Goal: Task Accomplishment & Management: Complete application form

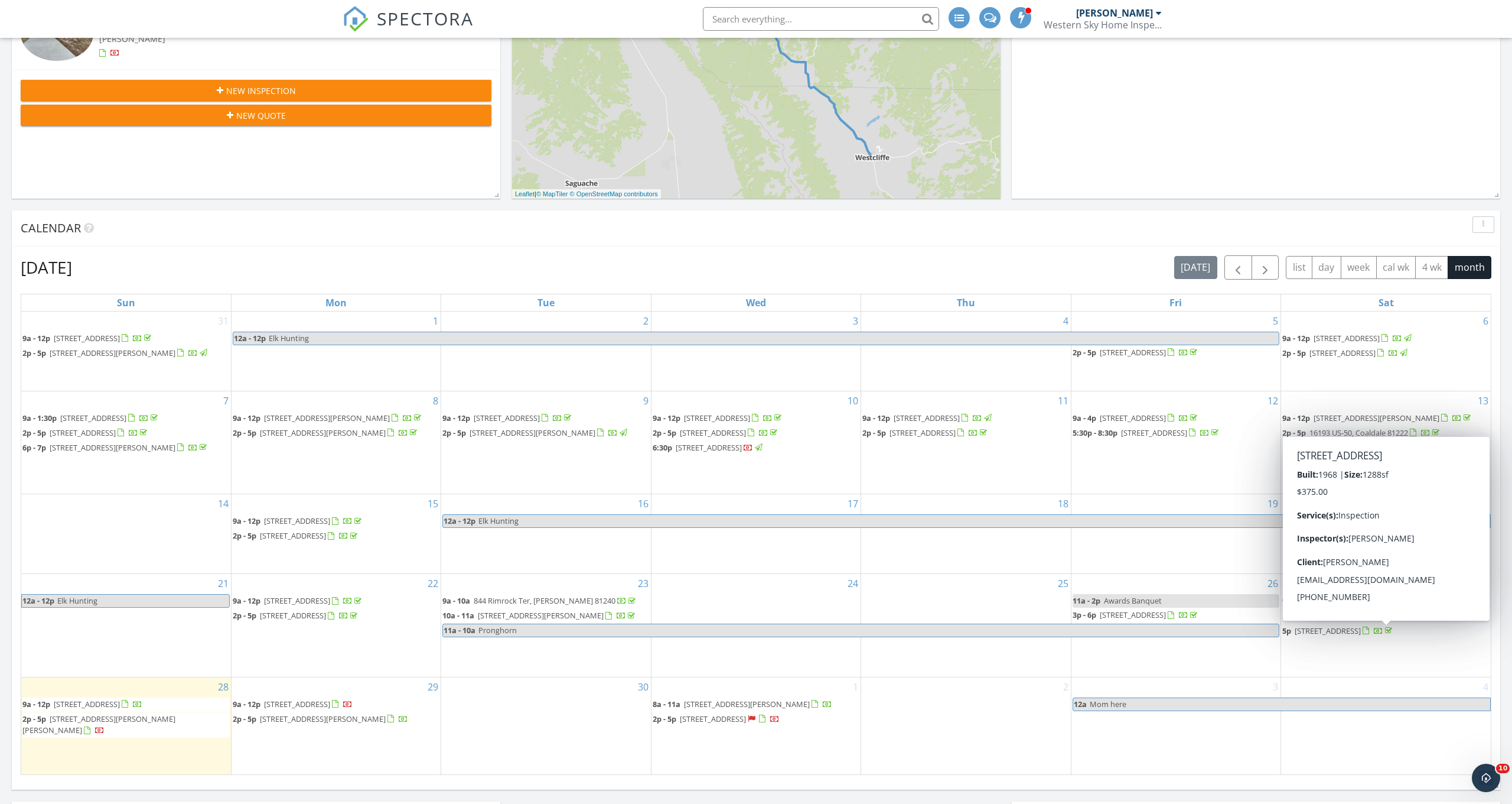
scroll to position [311, 0]
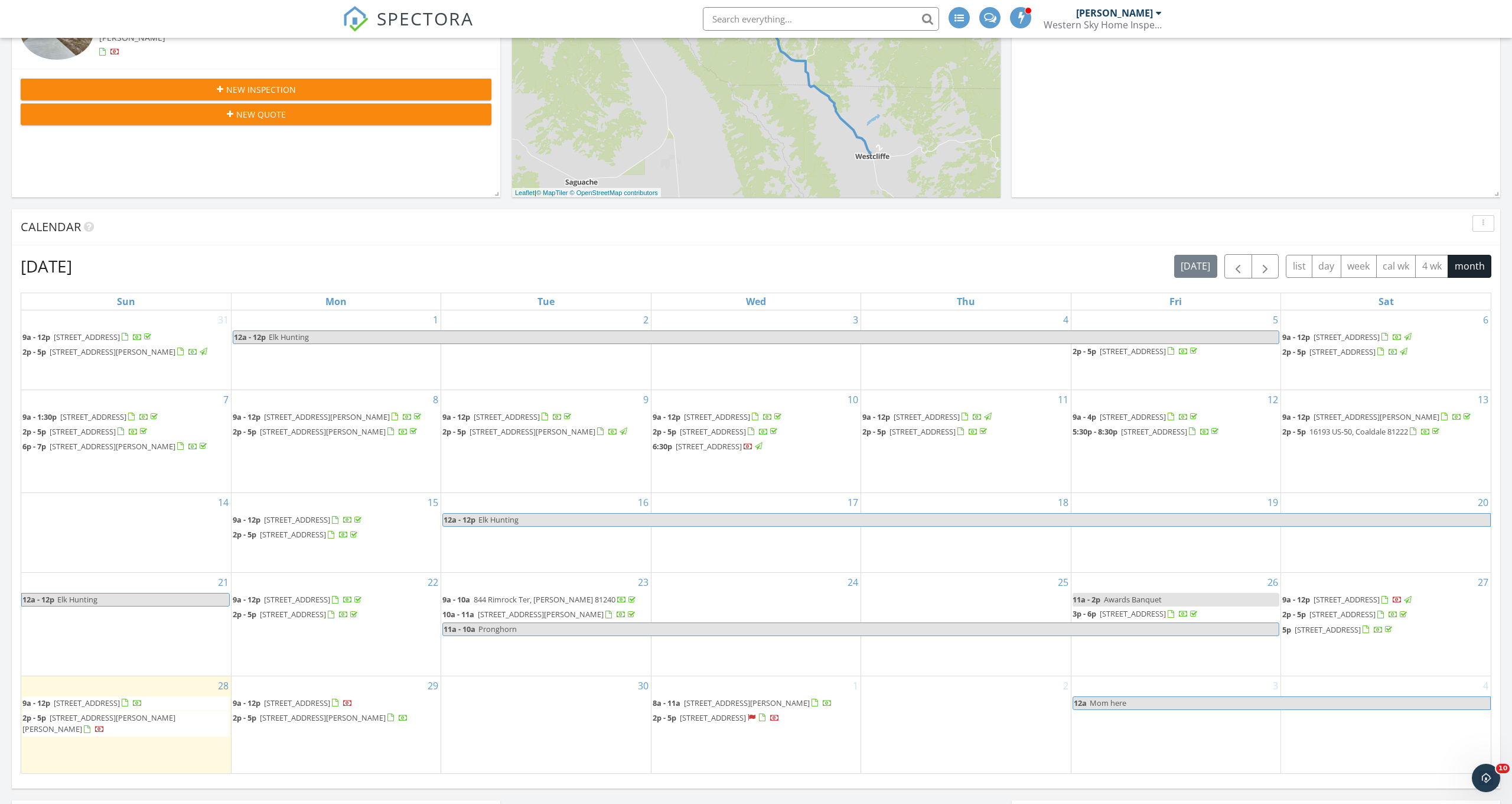
click at [1367, 619] on span "[STREET_ADDRESS]" at bounding box center [1342, 614] width 66 height 10
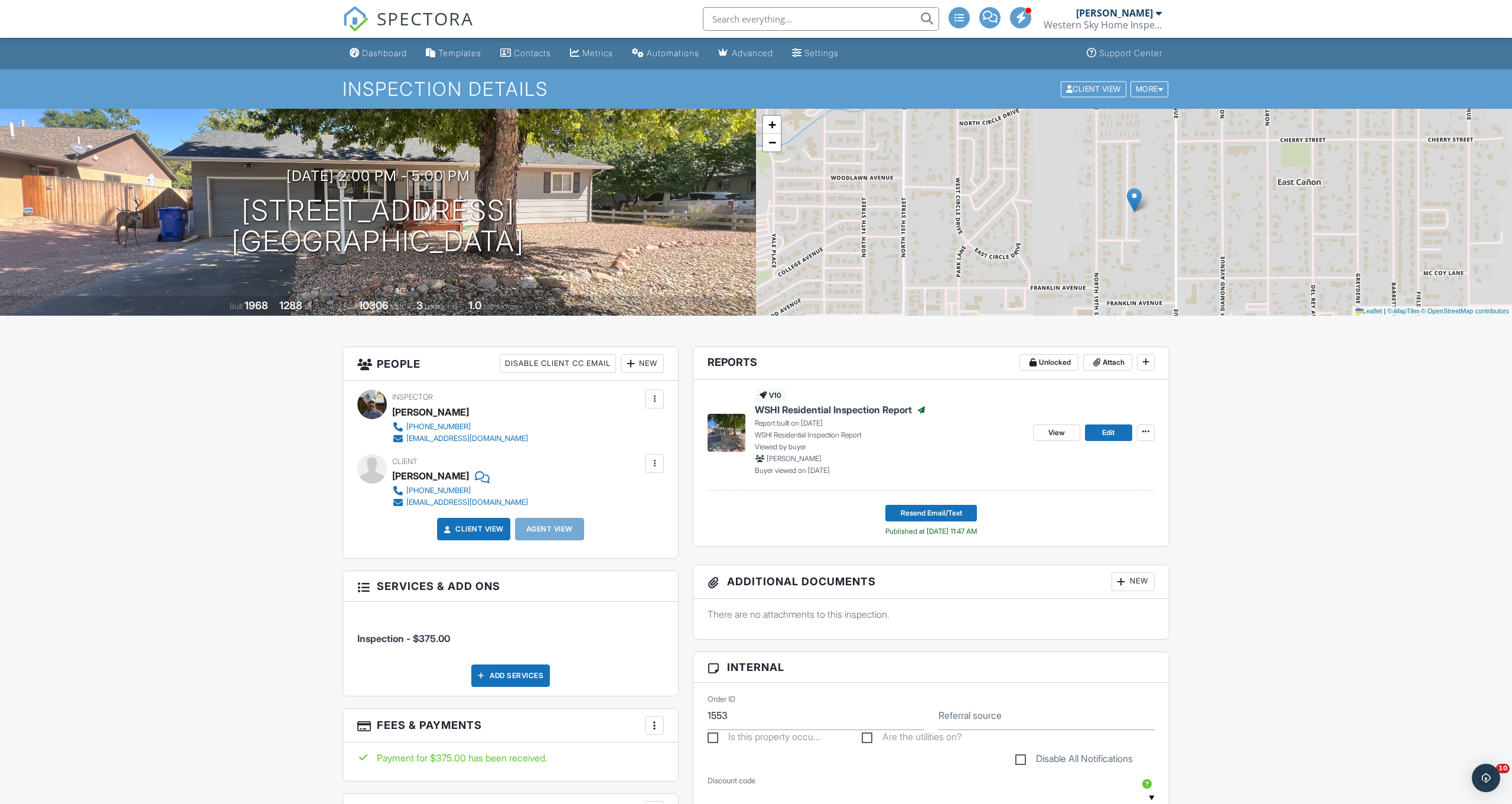
click at [645, 367] on div "New" at bounding box center [642, 363] width 43 height 19
click at [678, 431] on li "Client's Agent" at bounding box center [684, 429] width 117 height 30
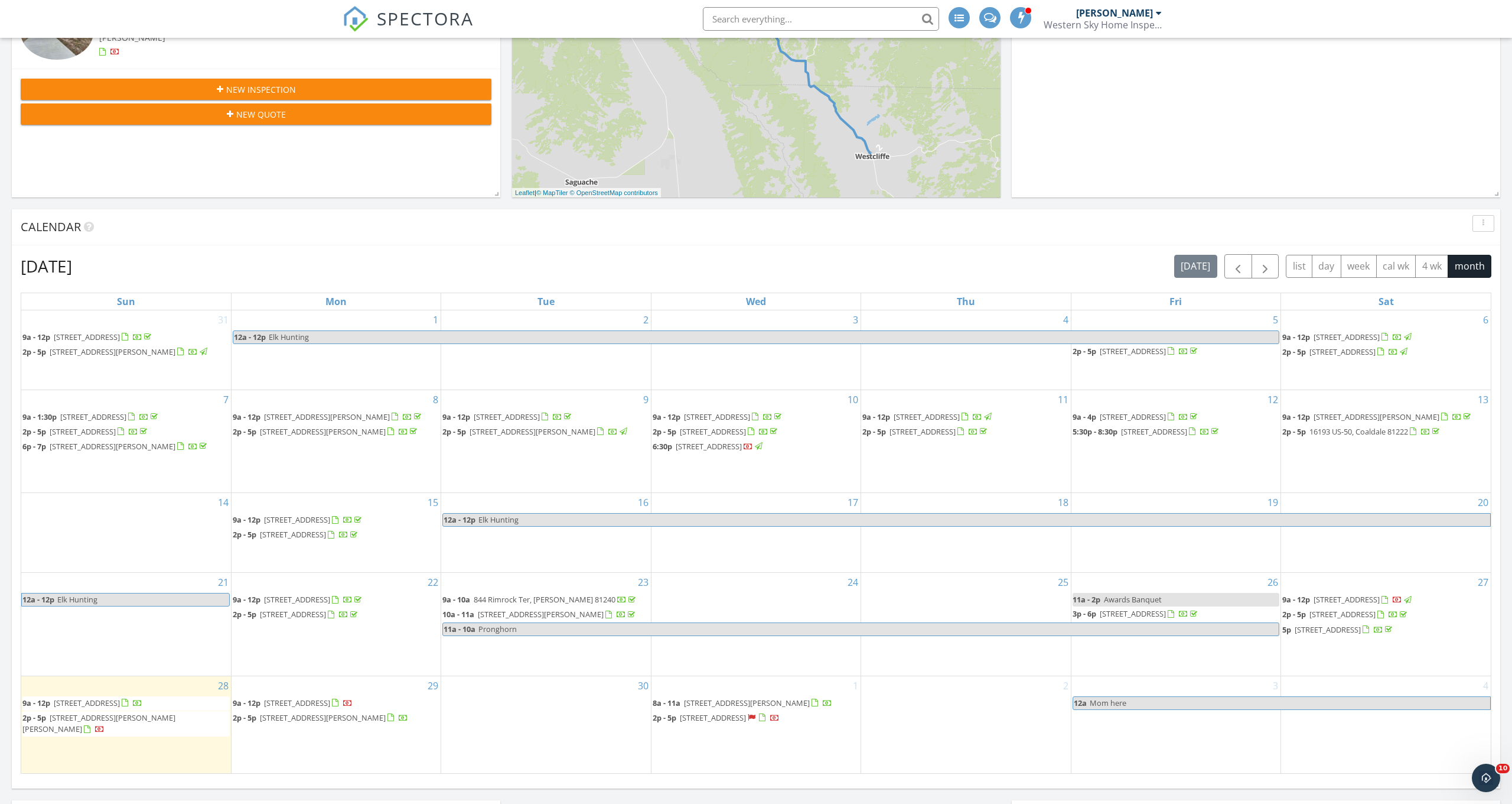
click at [1376, 619] on span "[STREET_ADDRESS]" at bounding box center [1342, 614] width 66 height 10
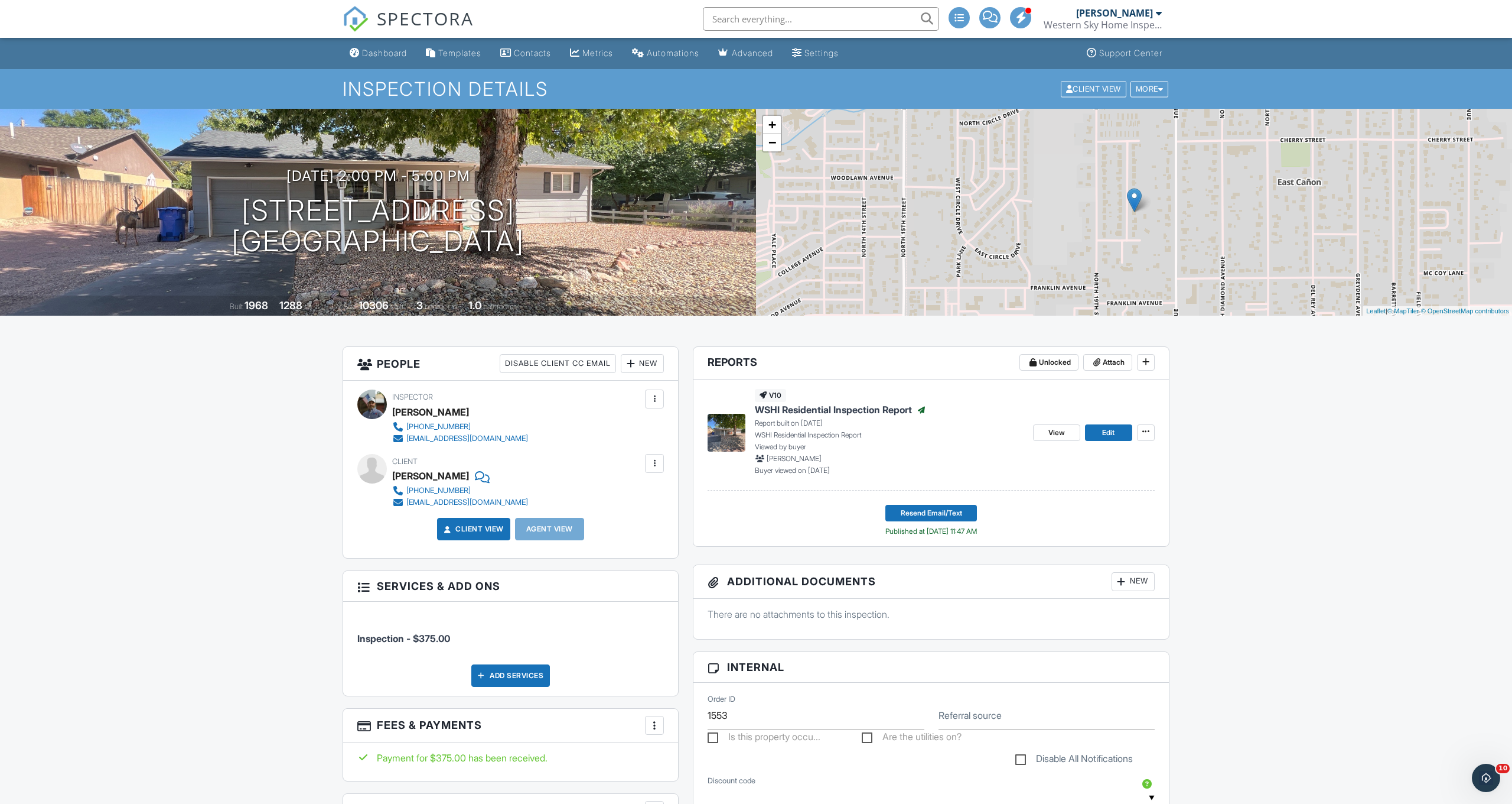
click at [636, 363] on div "New" at bounding box center [642, 363] width 43 height 19
click at [674, 437] on li "Client's Agent" at bounding box center [684, 429] width 117 height 30
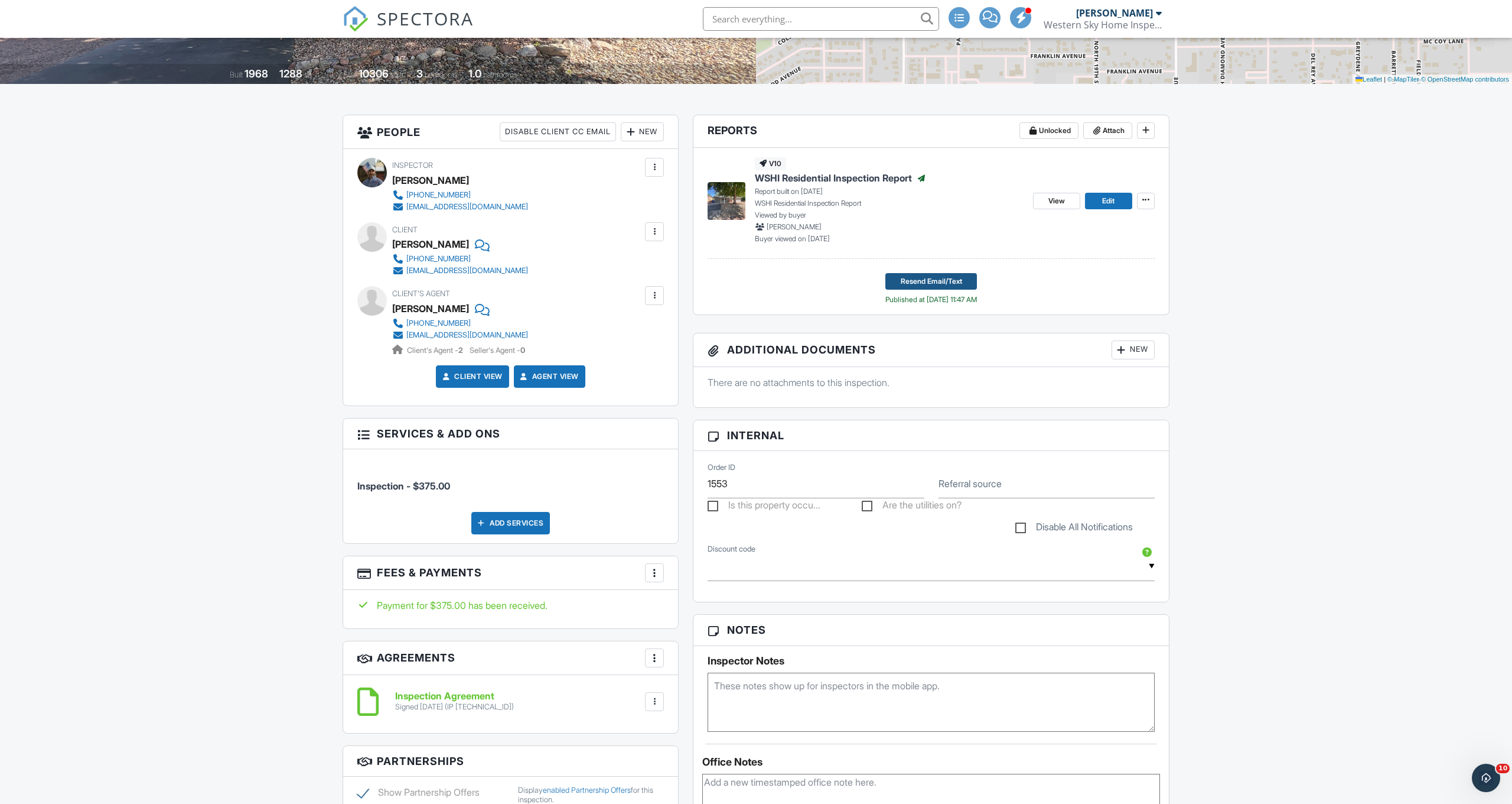
scroll to position [232, 0]
click at [919, 282] on span "Resend Email/Text" at bounding box center [932, 281] width 61 height 12
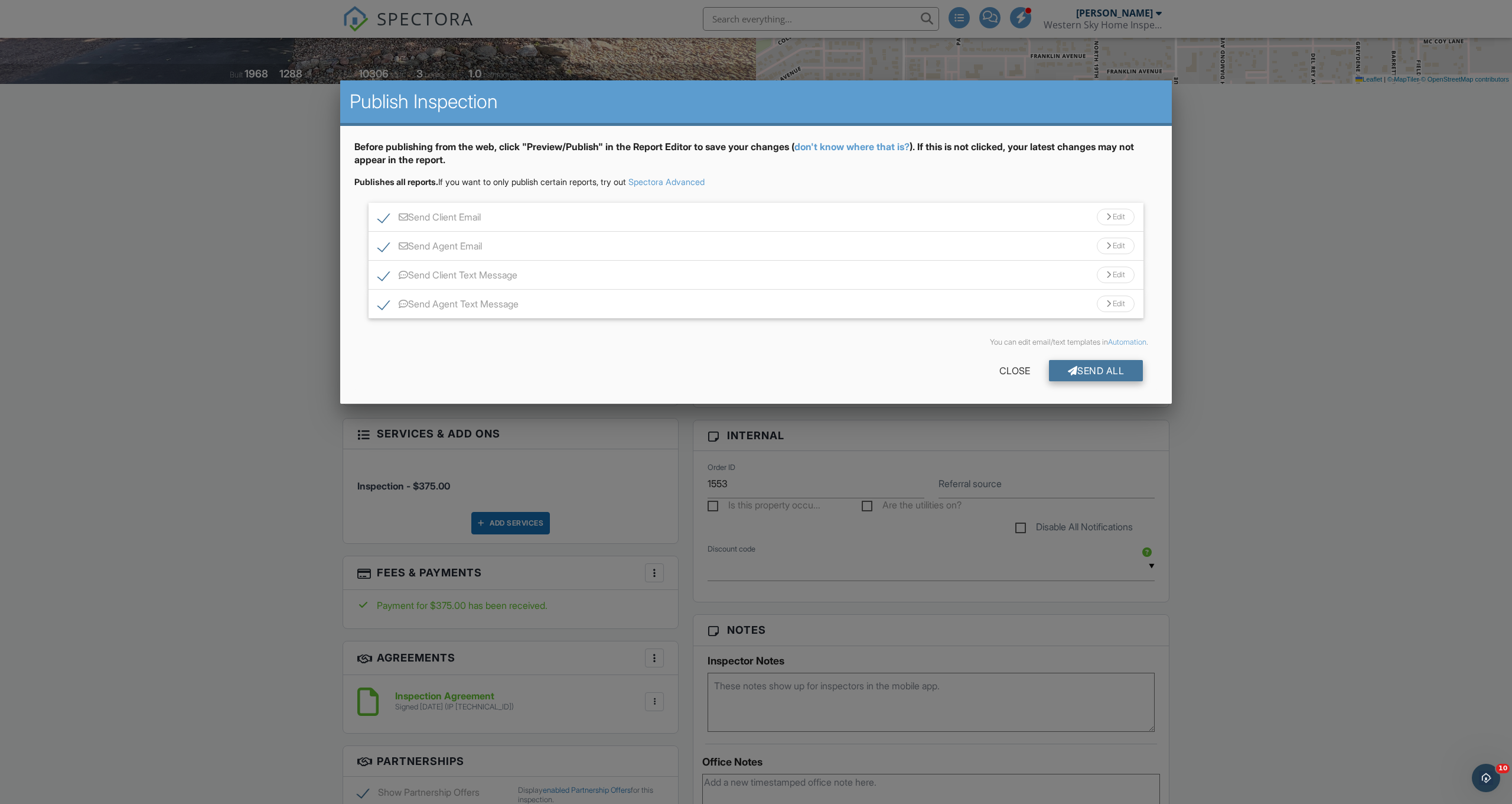
click at [1109, 367] on div "Send All" at bounding box center [1096, 370] width 95 height 21
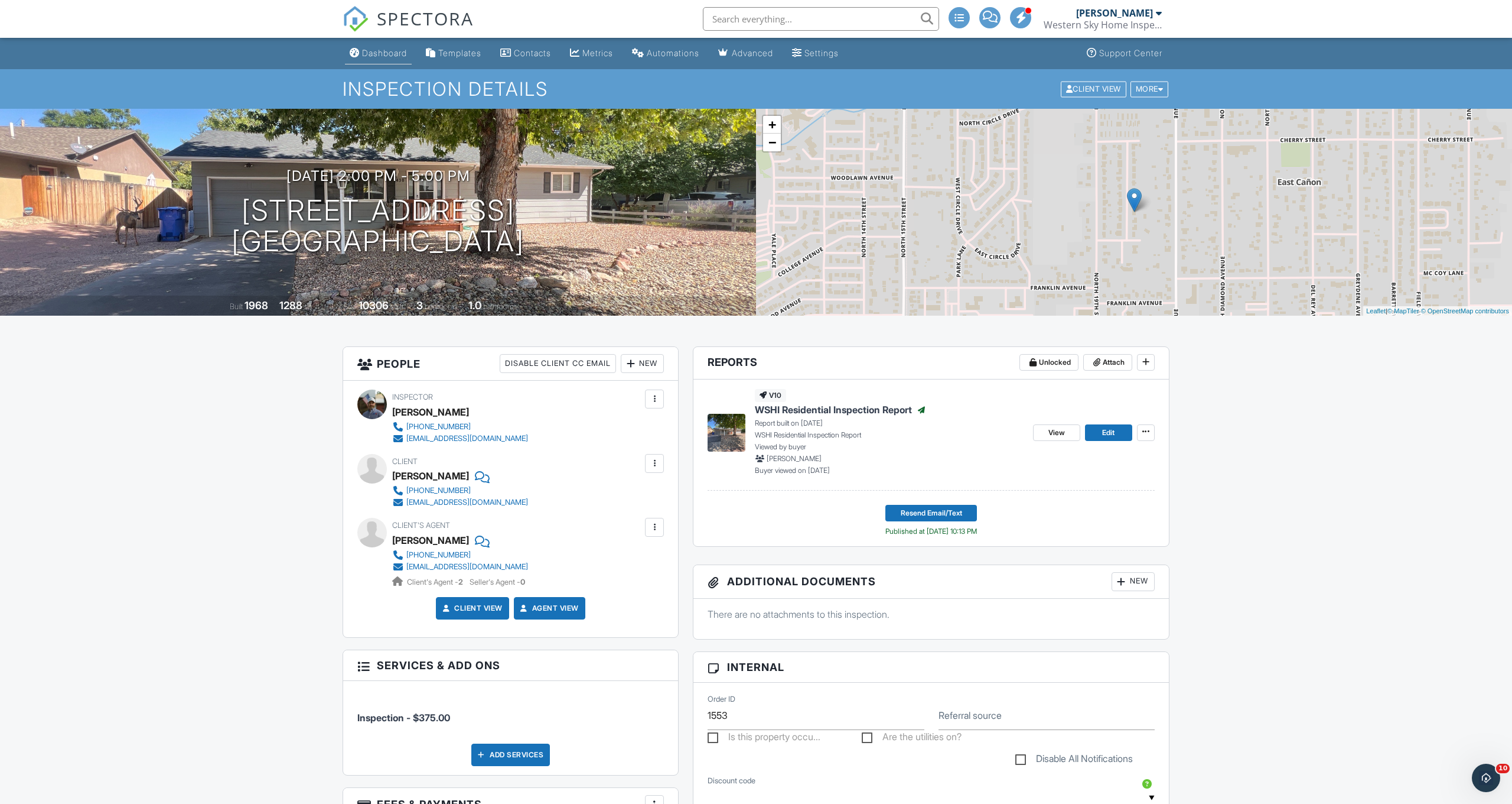
click at [389, 54] on div "Dashboard" at bounding box center [384, 53] width 45 height 10
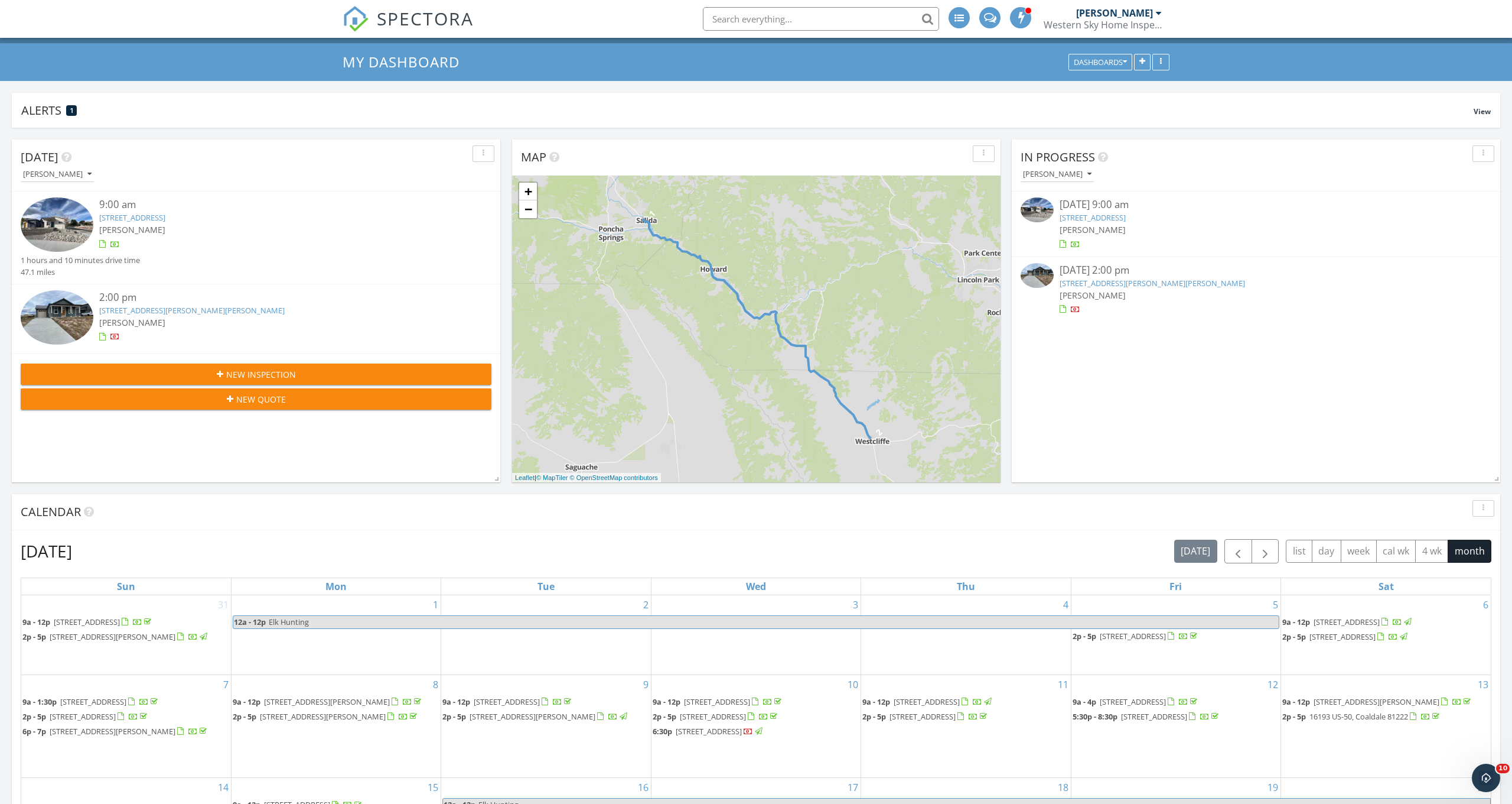
scroll to position [26, 0]
click at [1091, 283] on link "138 Jerry Dr, Westcliffe, CO 81252" at bounding box center [1152, 282] width 186 height 10
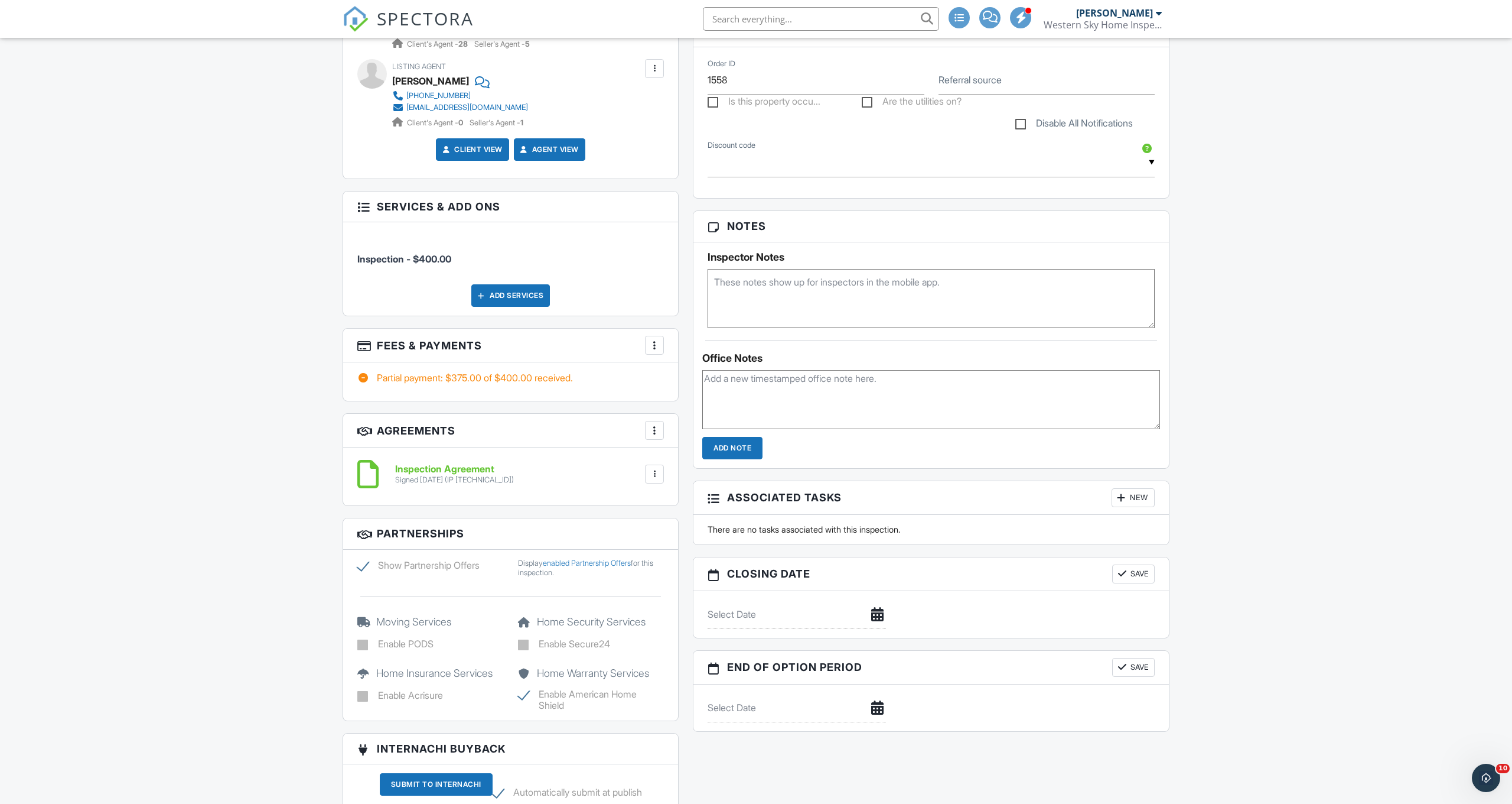
scroll to position [598, 0]
click at [660, 338] on div at bounding box center [655, 344] width 12 height 12
click at [704, 374] on li "Edit Fees & Payments" at bounding box center [713, 379] width 124 height 30
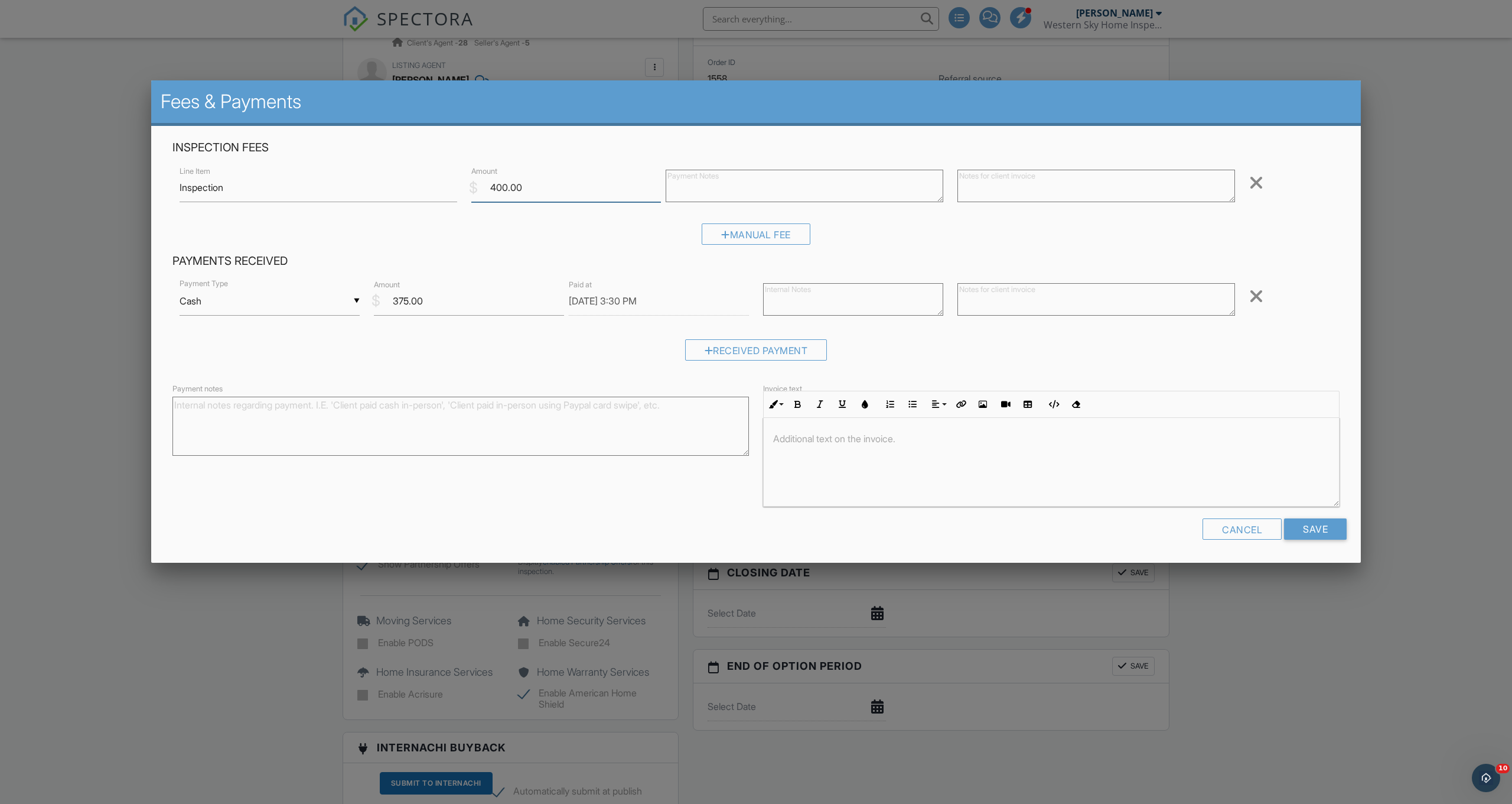
click at [508, 188] on input "400.00" at bounding box center [566, 188] width 189 height 29
type input "375.00"
click at [1335, 534] on input "Save" at bounding box center [1315, 529] width 62 height 21
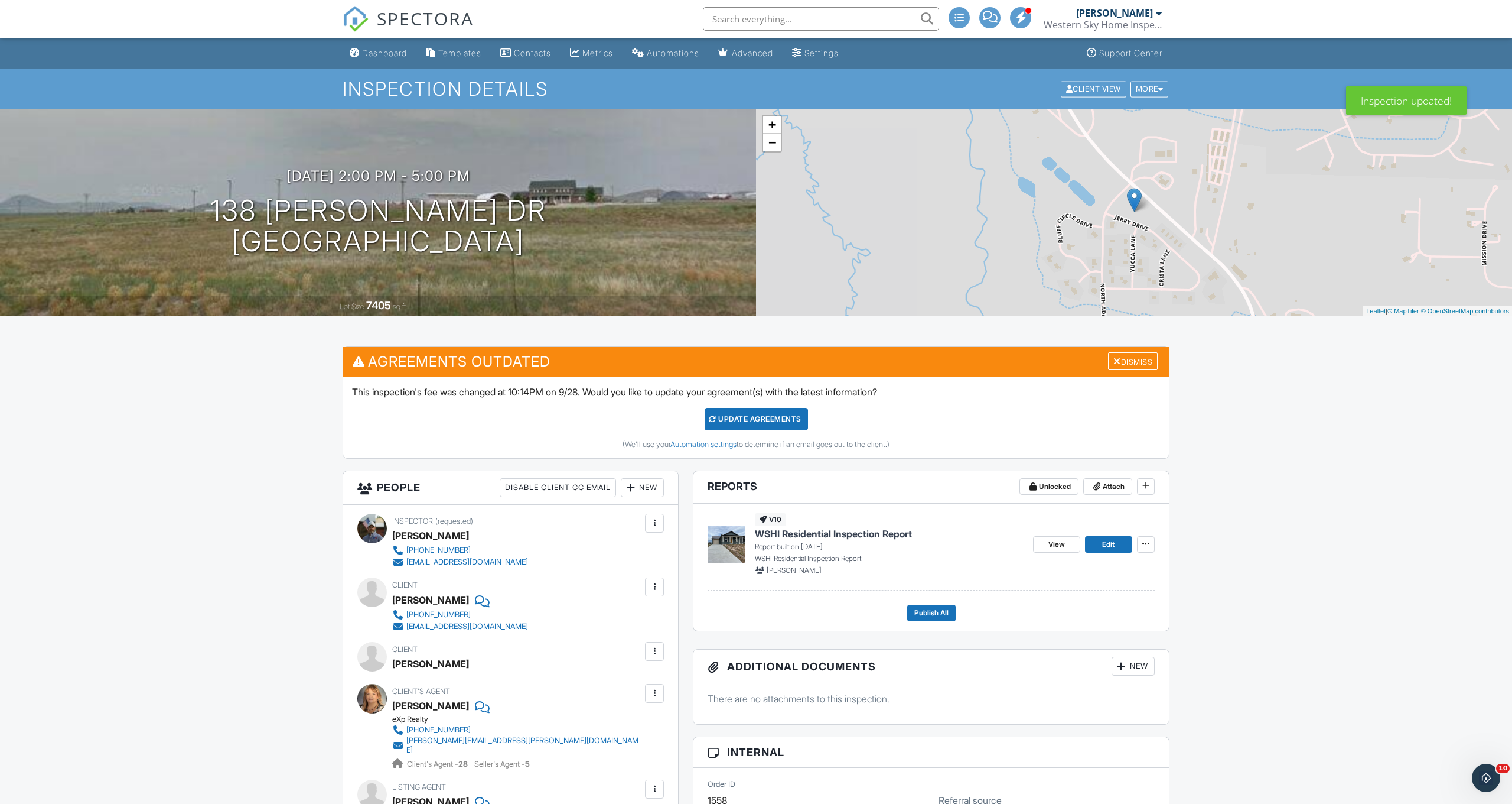
click at [767, 419] on div "Update Agreements" at bounding box center [756, 419] width 103 height 22
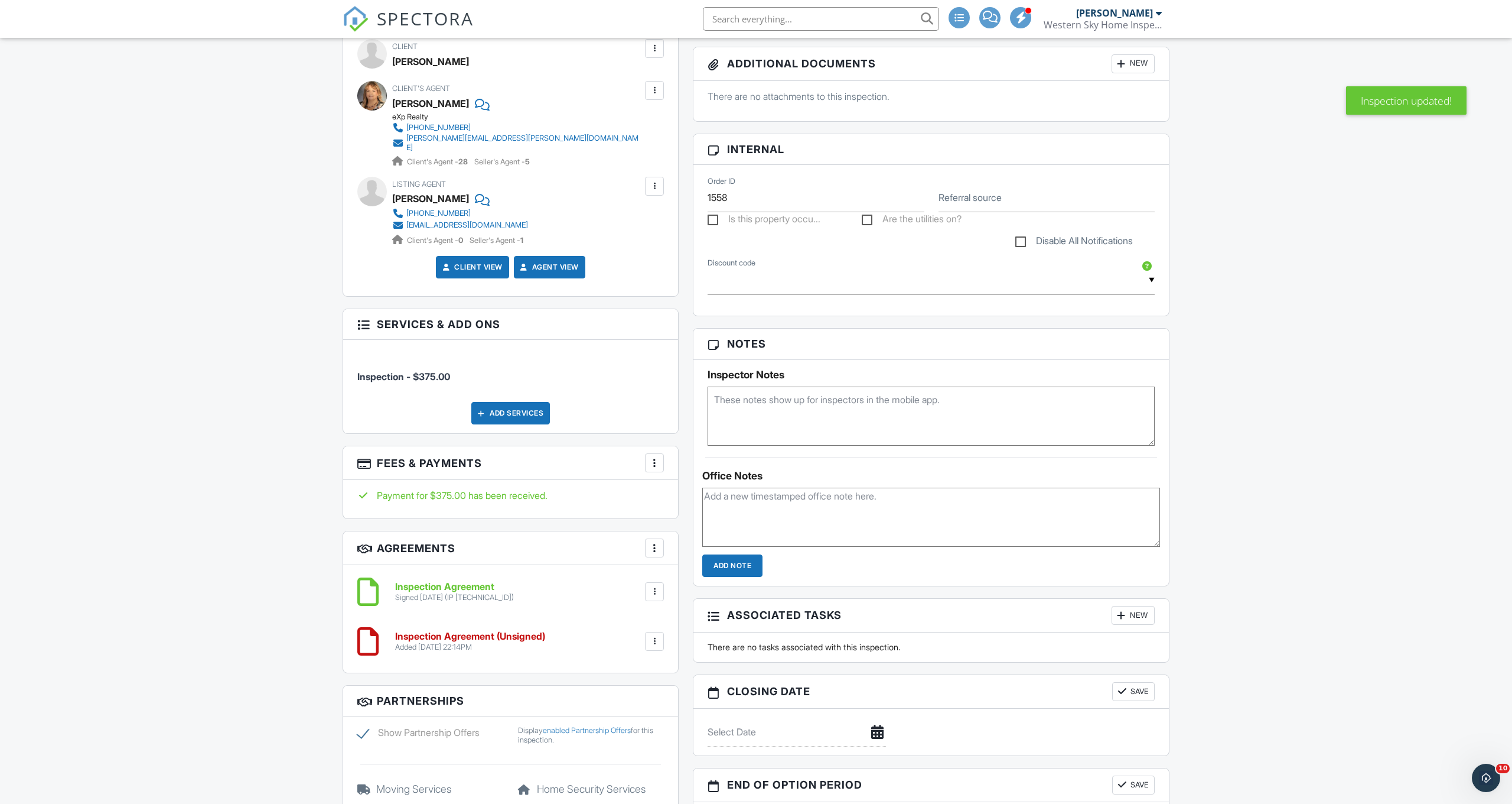
scroll to position [480, 0]
click at [656, 634] on div at bounding box center [655, 640] width 12 height 12
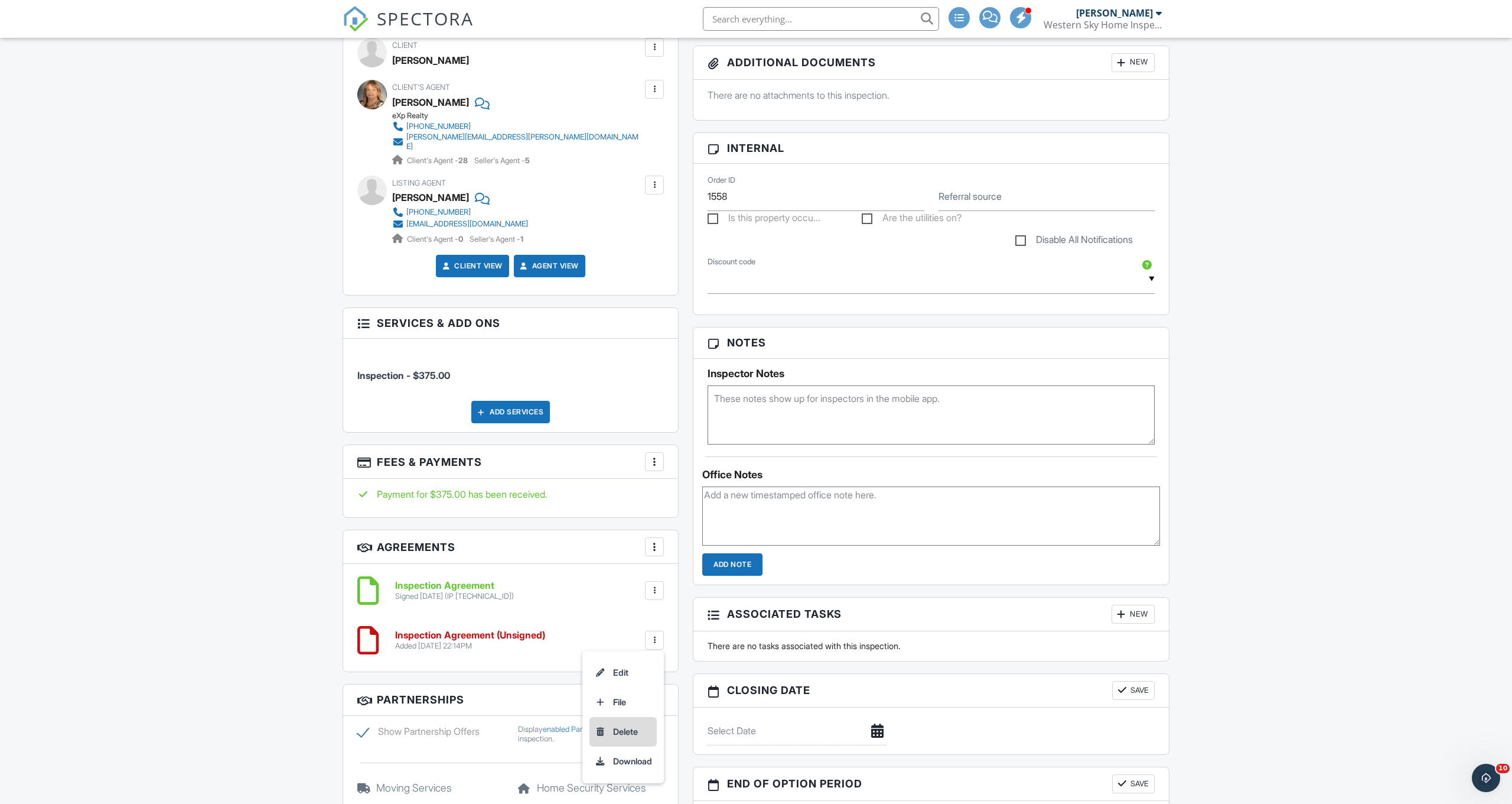
click at [625, 725] on li "Delete" at bounding box center [623, 732] width 67 height 30
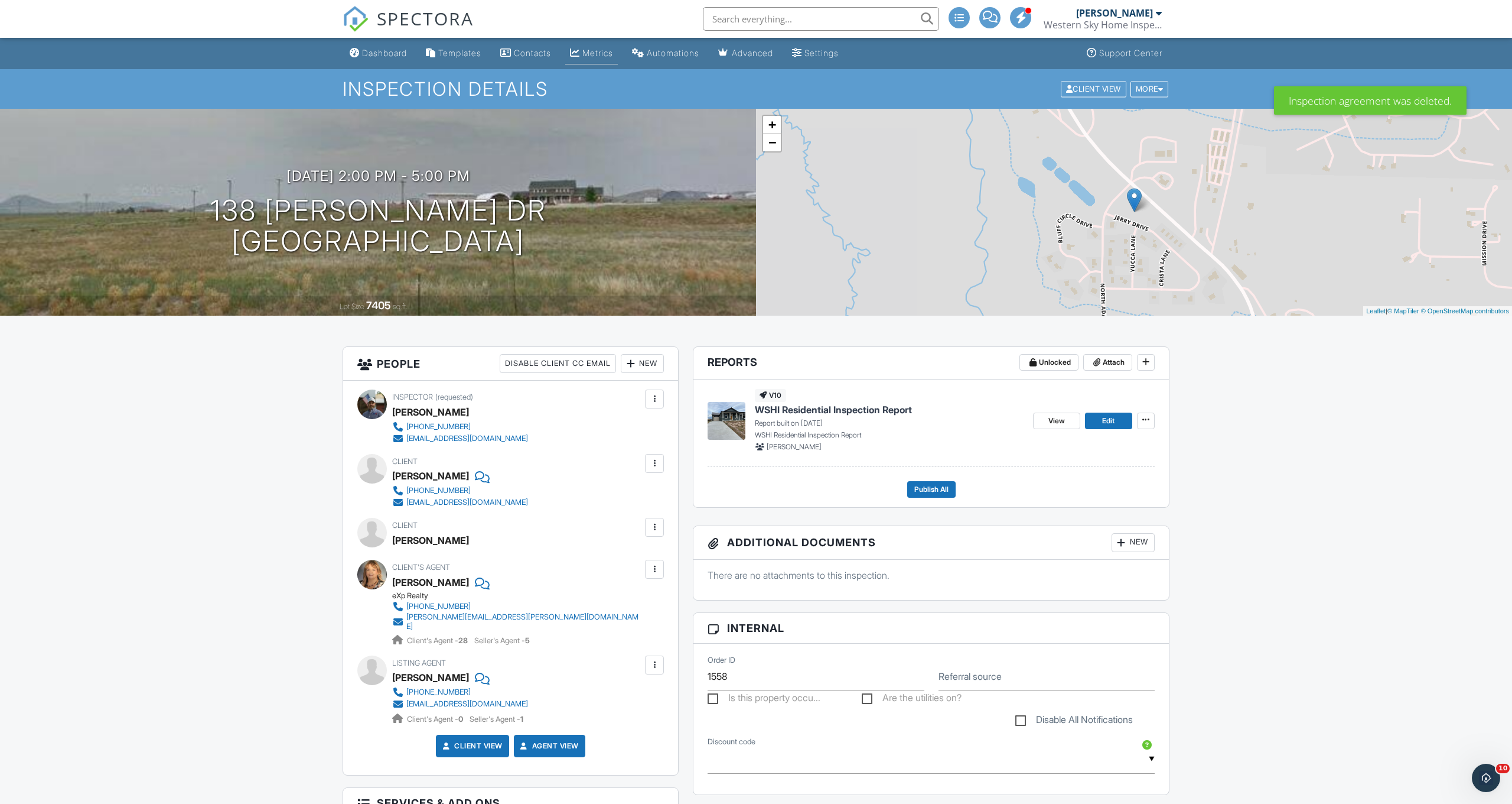
click at [589, 53] on div "Metrics" at bounding box center [597, 53] width 31 height 10
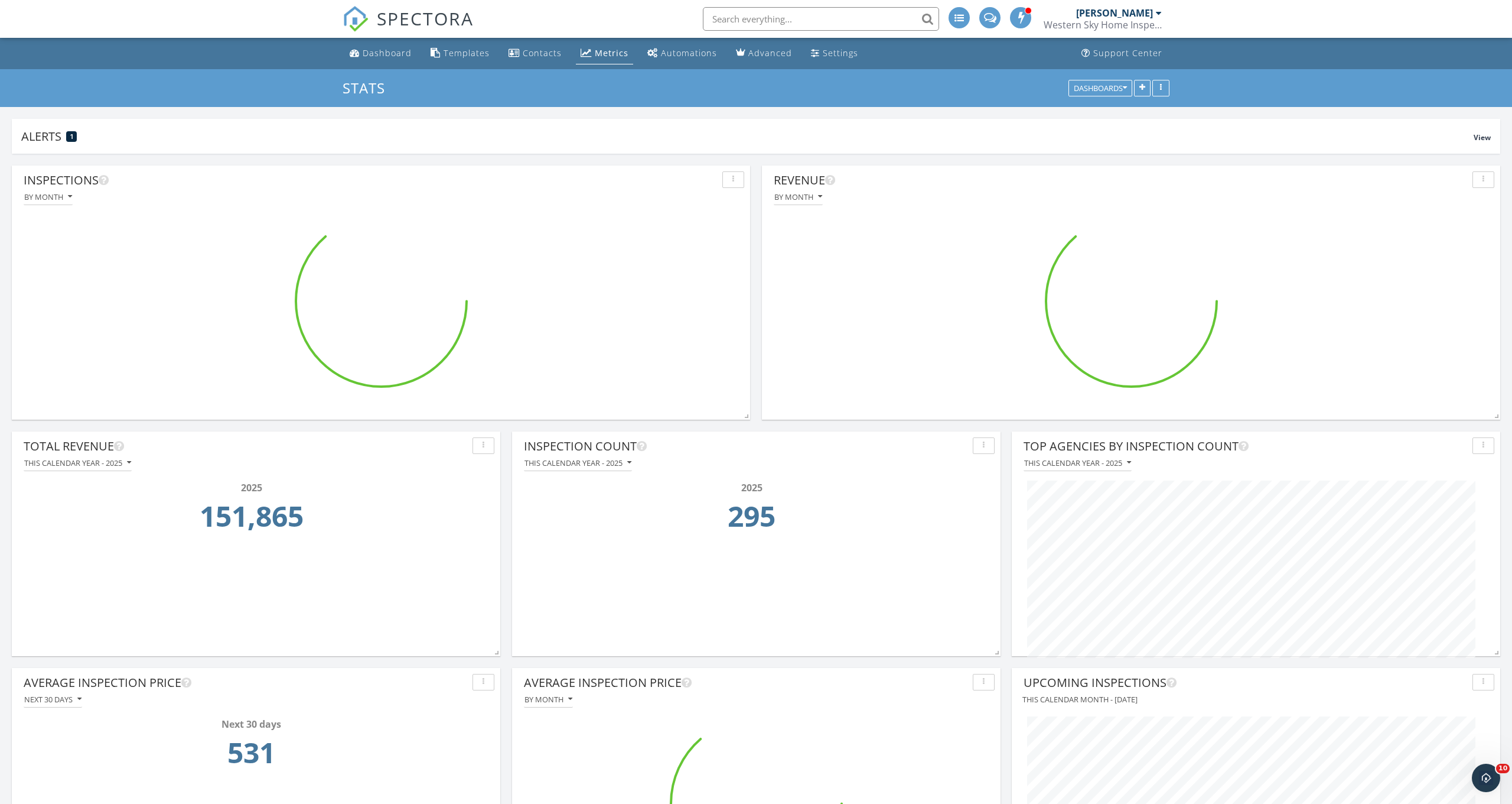
scroll to position [254, 488]
click at [393, 57] on div "Dashboard" at bounding box center [388, 52] width 49 height 11
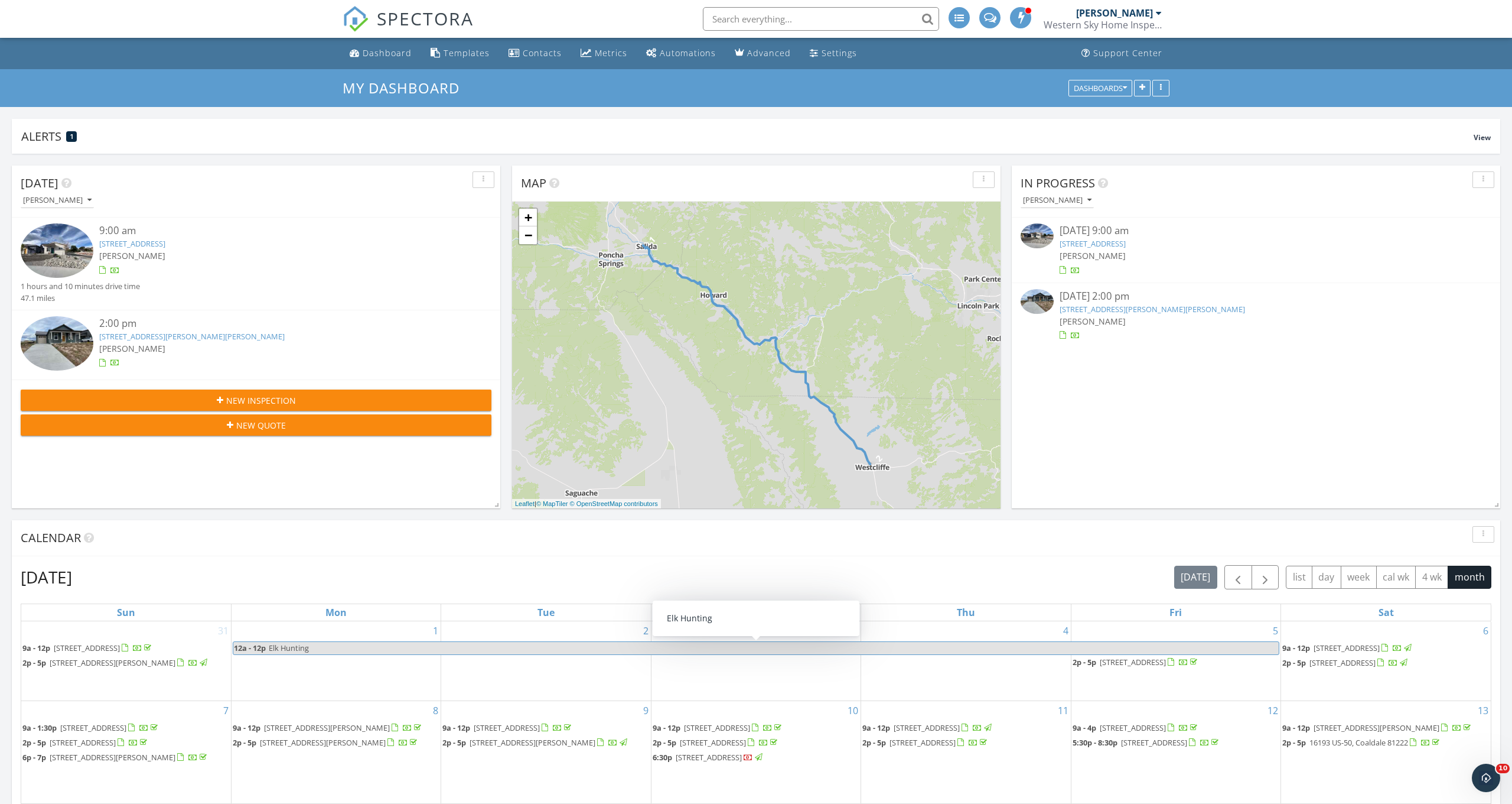
click at [430, 401] on div "New Inspection" at bounding box center [256, 400] width 452 height 13
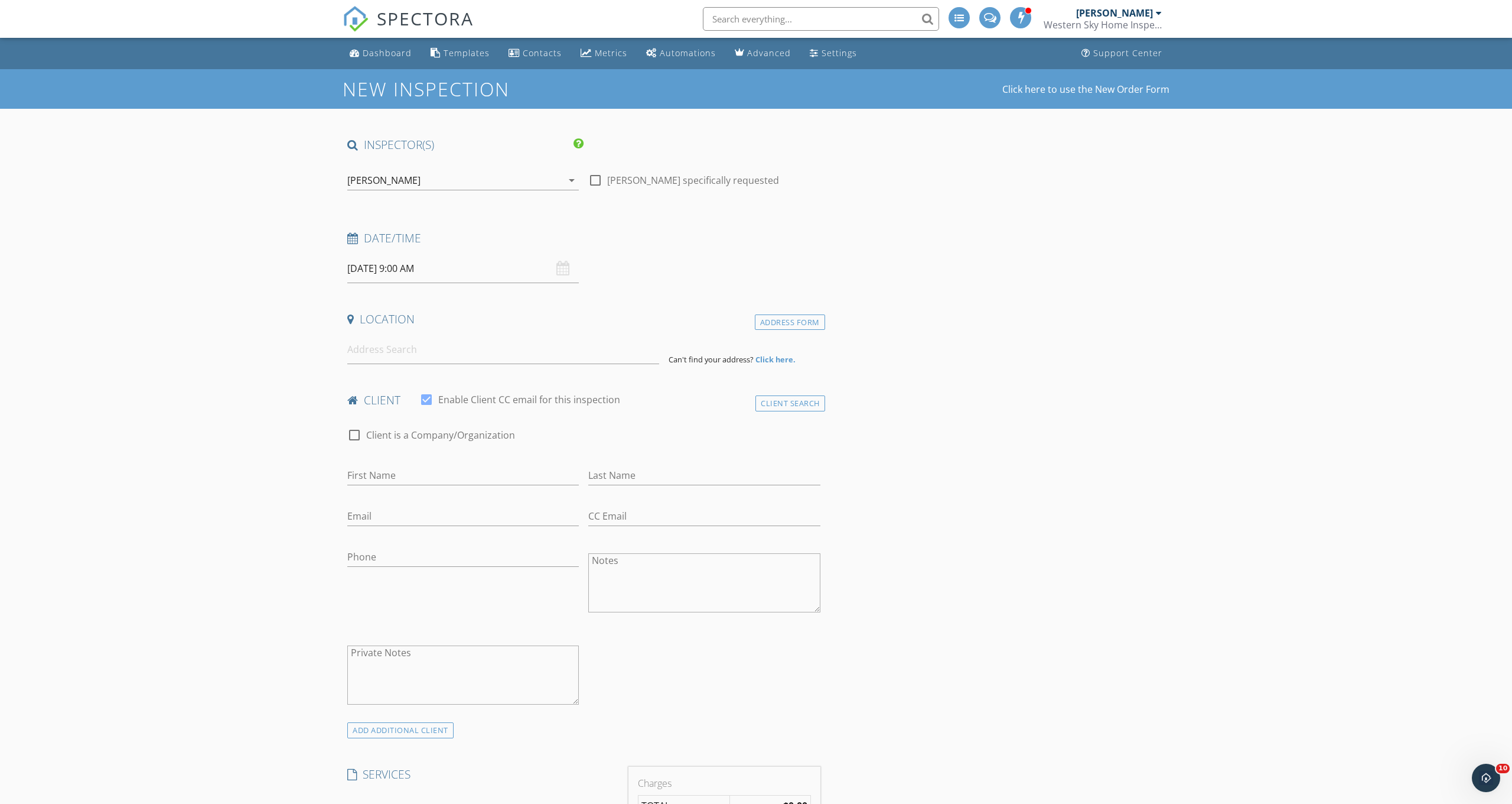
click at [401, 269] on input "[DATE] 9:00 AM" at bounding box center [464, 269] width 232 height 29
type input "[DATE] 9:00 AM"
click at [369, 351] on input at bounding box center [504, 350] width 312 height 29
type input "[STREET_ADDRESS]"
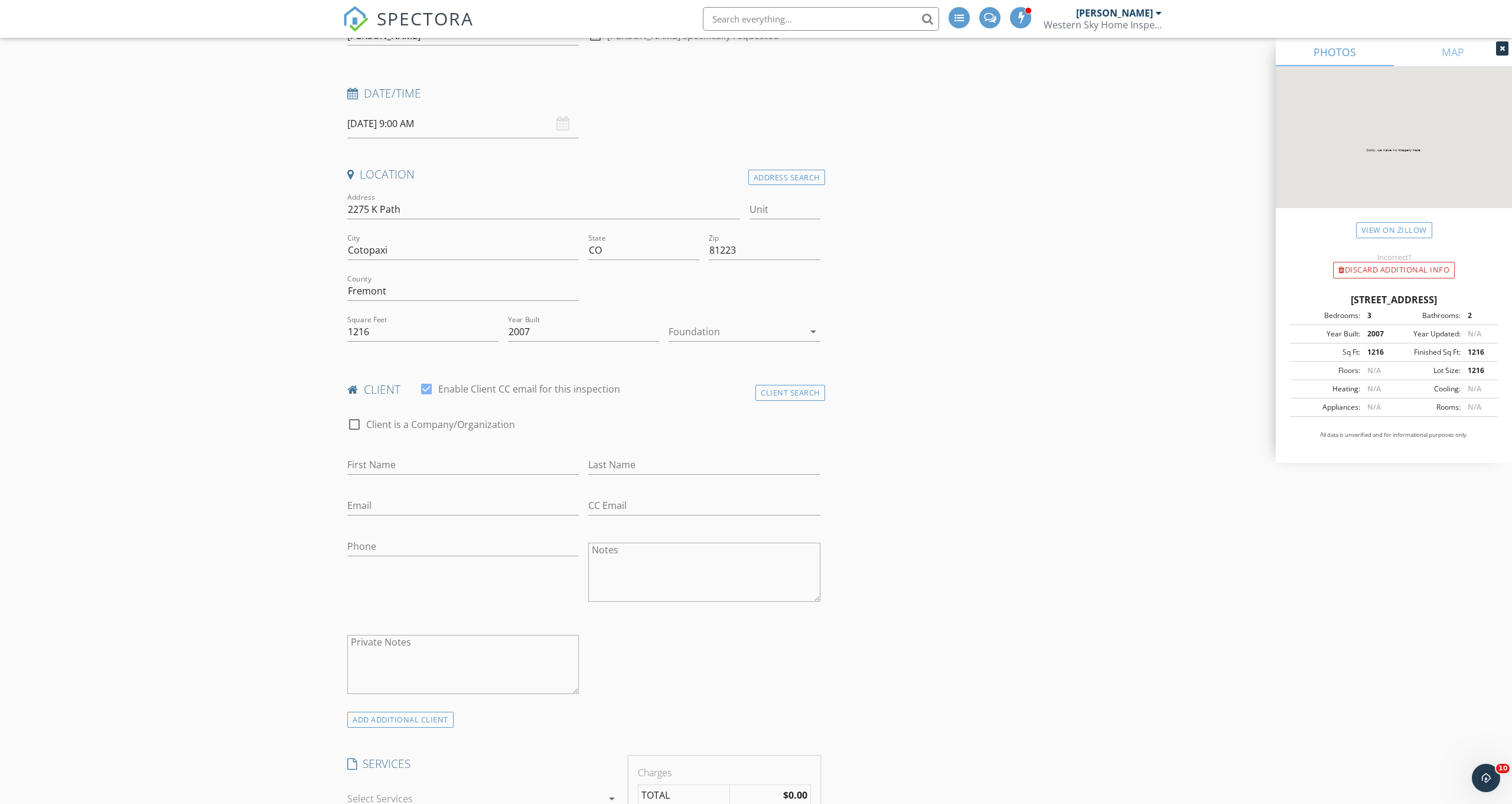
scroll to position [147, 0]
type input "[PERSON_NAME]"
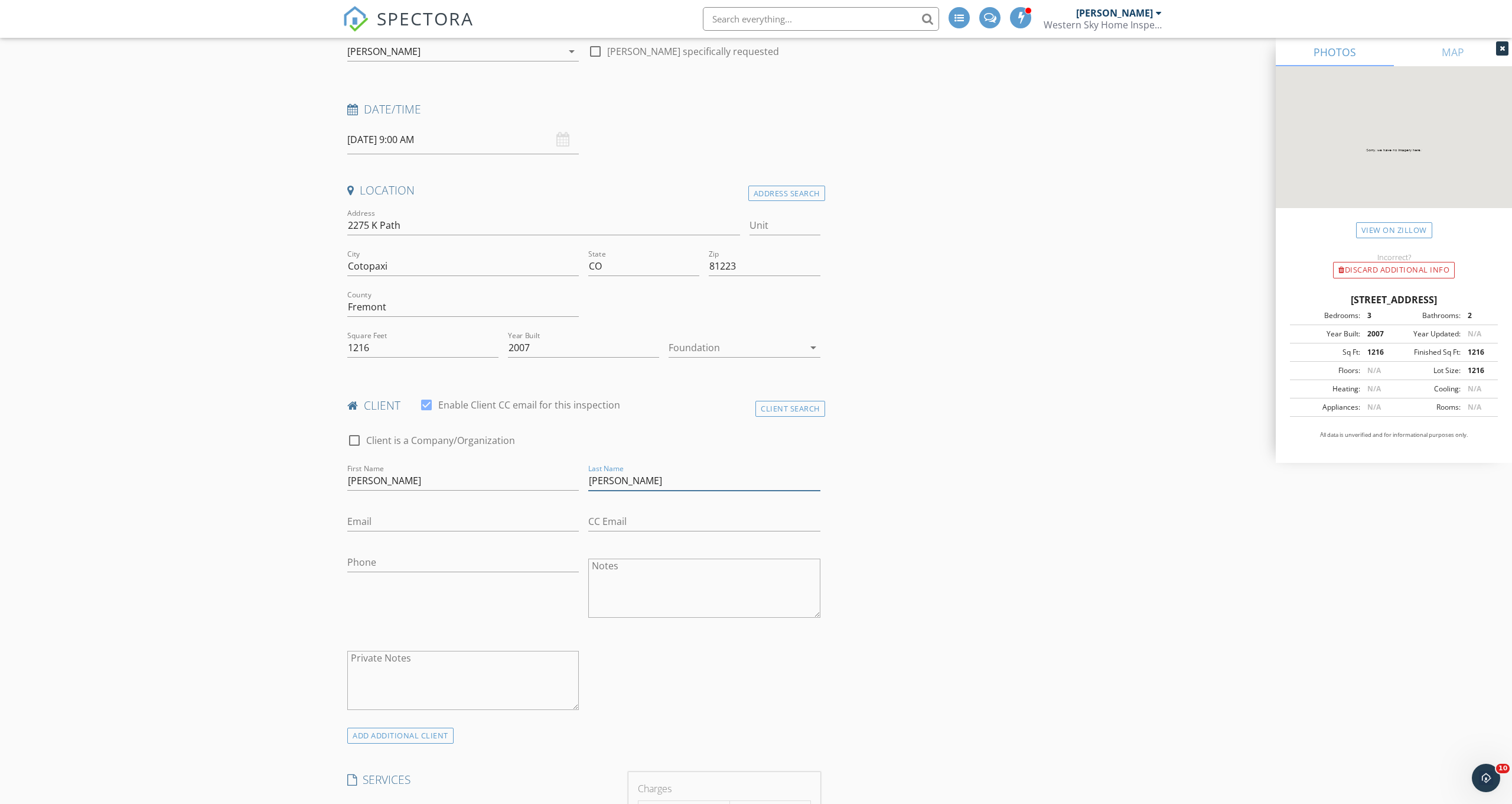
scroll to position [126, 0]
type input "[PERSON_NAME]"
type input "[EMAIL_ADDRESS][DOMAIN_NAME]"
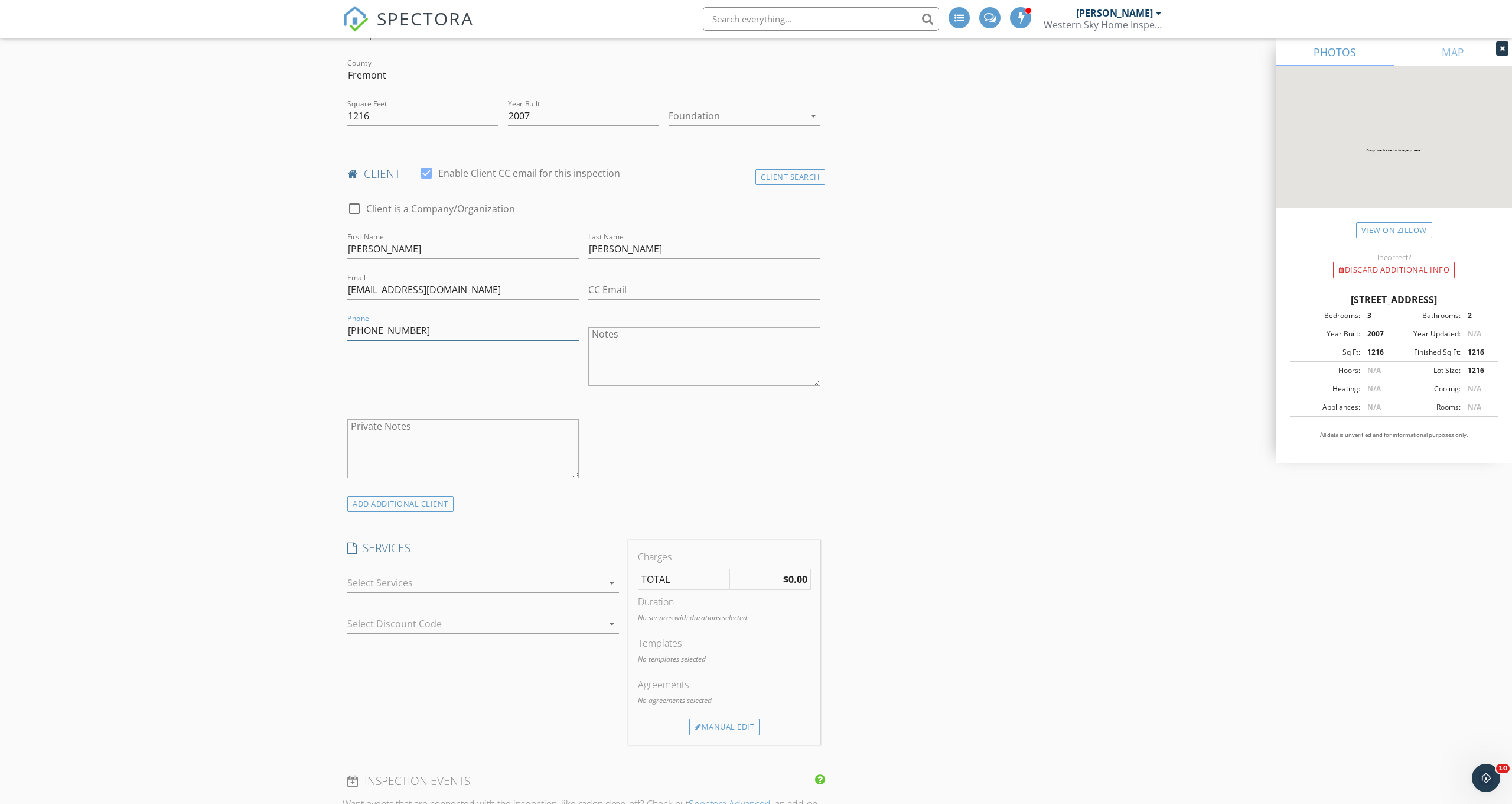
scroll to position [361, 0]
type input "[PHONE_NUMBER]"
click at [396, 583] on div at bounding box center [475, 582] width 255 height 19
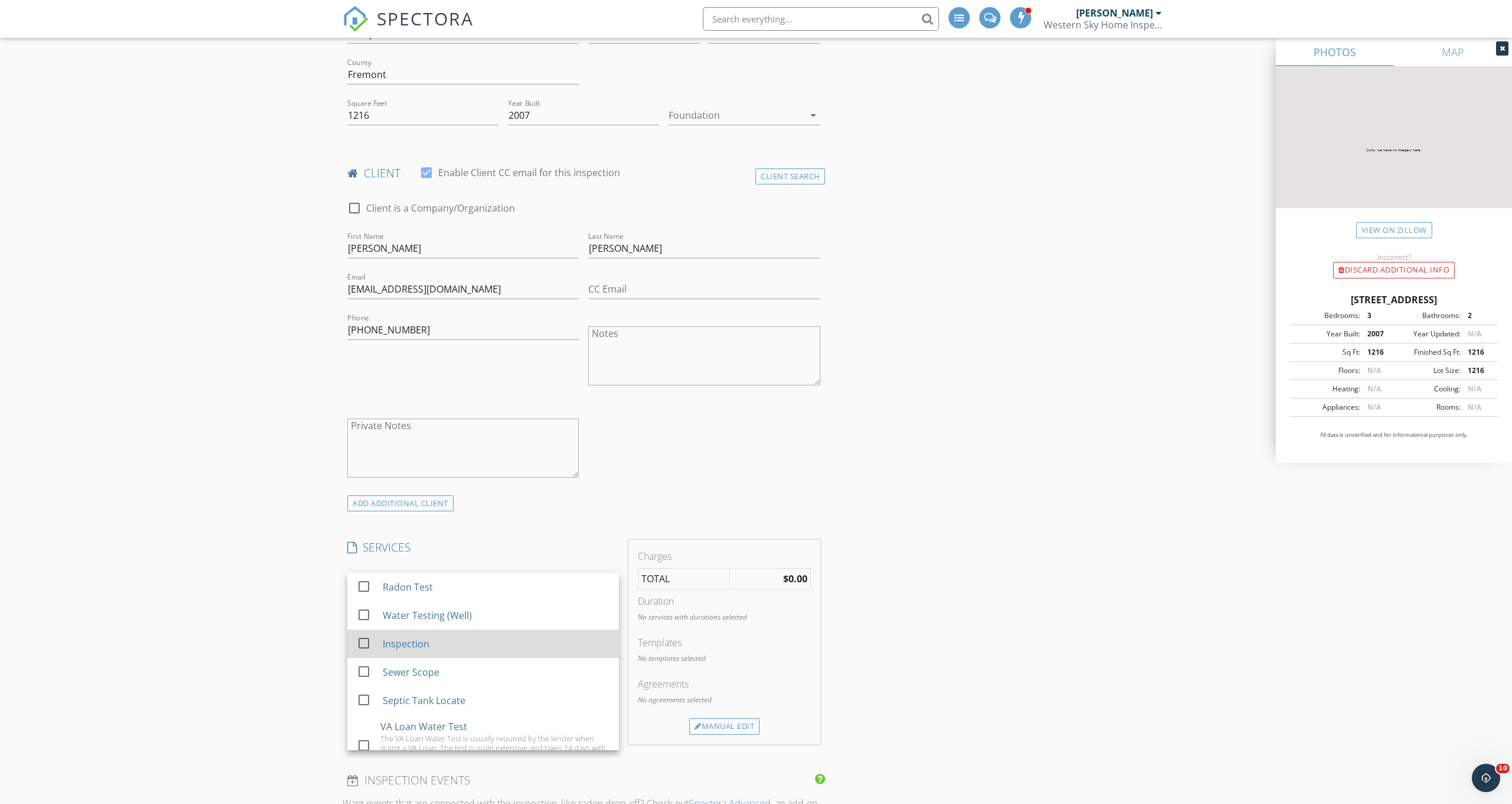
click at [366, 642] on div at bounding box center [364, 643] width 20 height 20
checkbox input "true"
click at [283, 633] on div "New Inspection Click here to use the New Order Form INSPECTOR(S) check_box [PER…" at bounding box center [756, 798] width 1512 height 2180
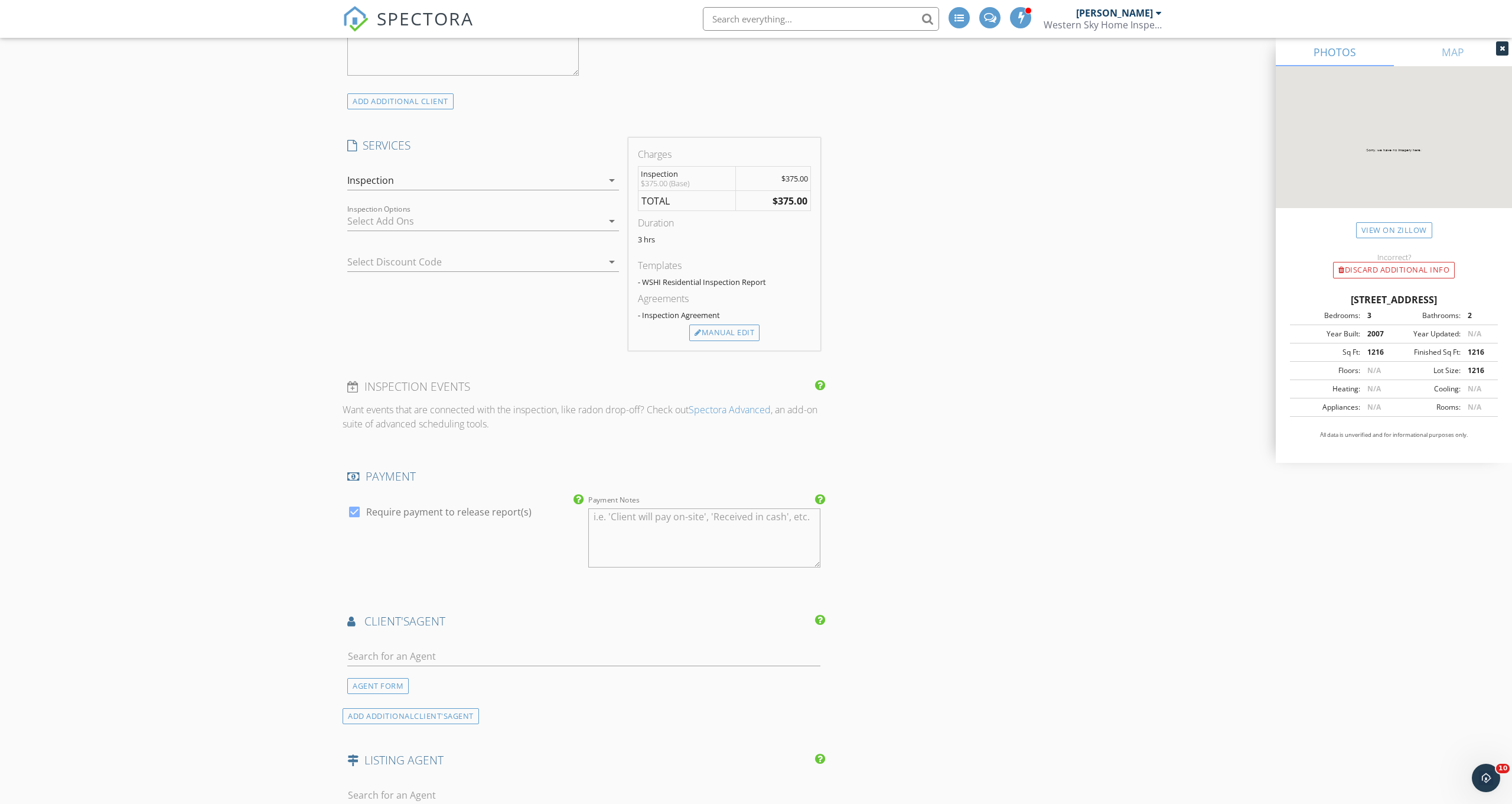
scroll to position [765, 0]
click at [405, 652] on input "text" at bounding box center [584, 653] width 473 height 20
type input "Mache"
click at [432, 685] on div "eXp Realty" at bounding box center [418, 686] width 73 height 9
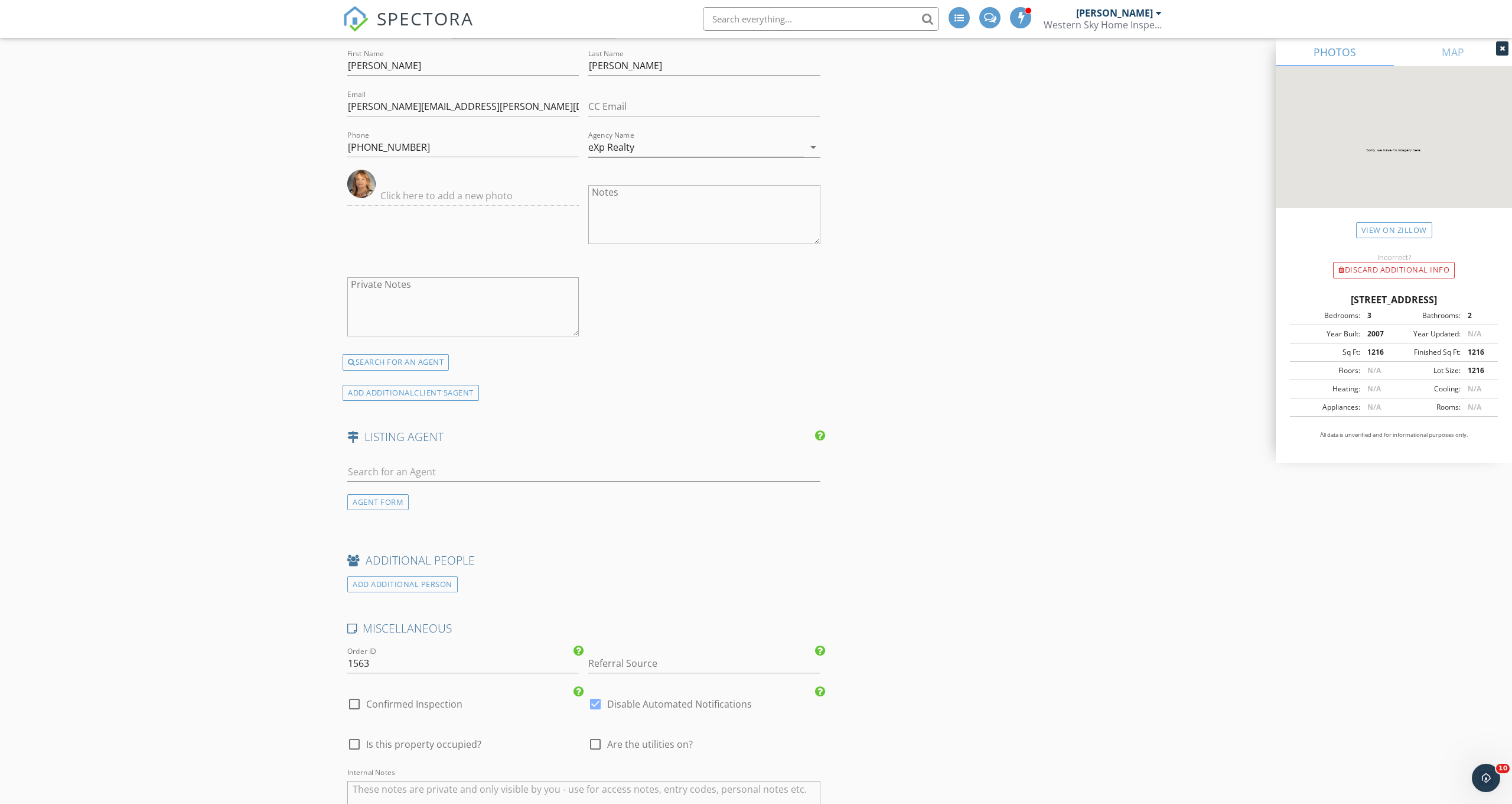
scroll to position [1356, 0]
click at [369, 466] on input "text" at bounding box center [584, 471] width 473 height 20
type input "S"
click at [395, 499] on div "AGENT FORM" at bounding box center [378, 506] width 61 height 16
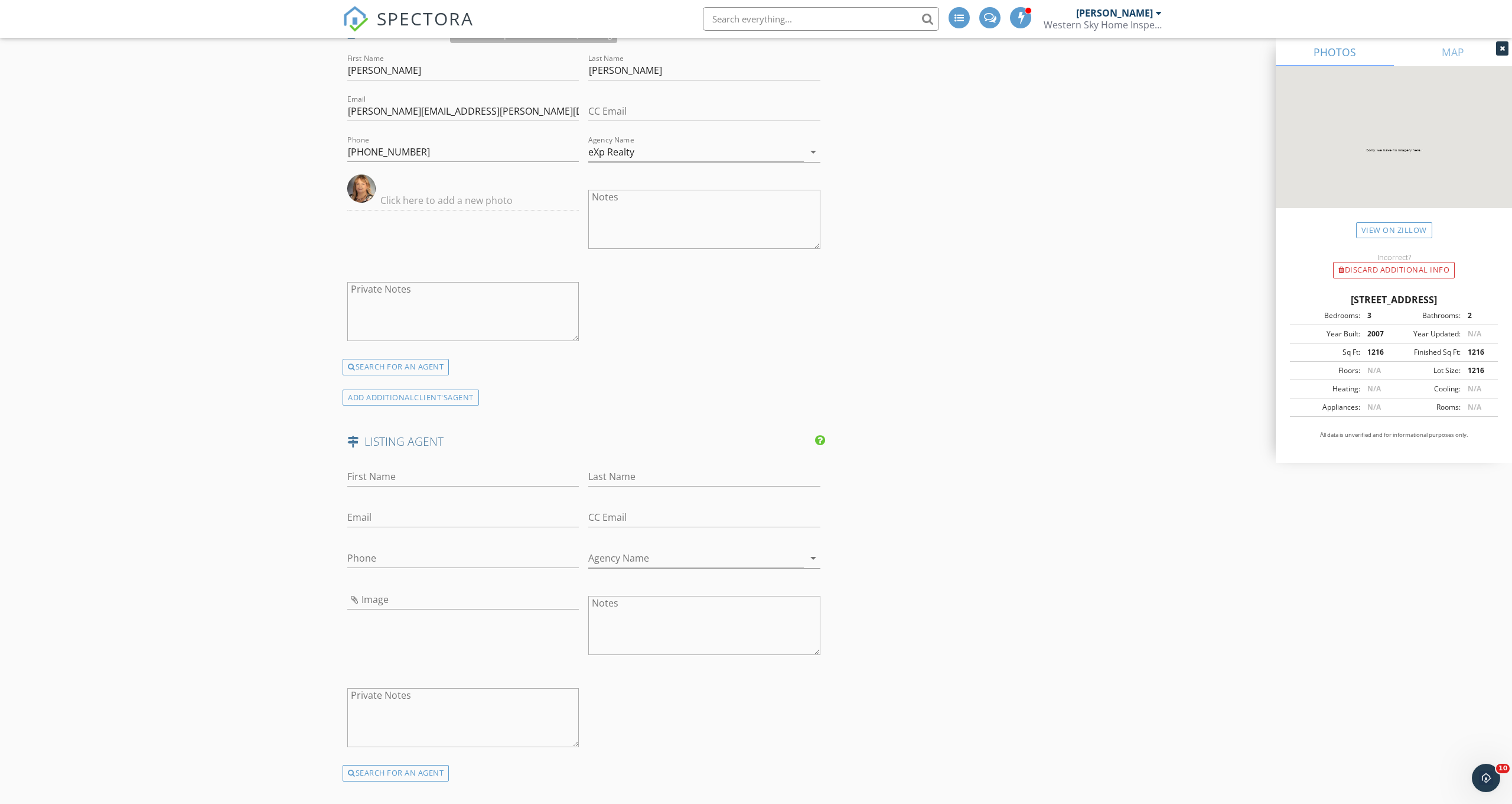
scroll to position [1351, 0]
type input "Scott"
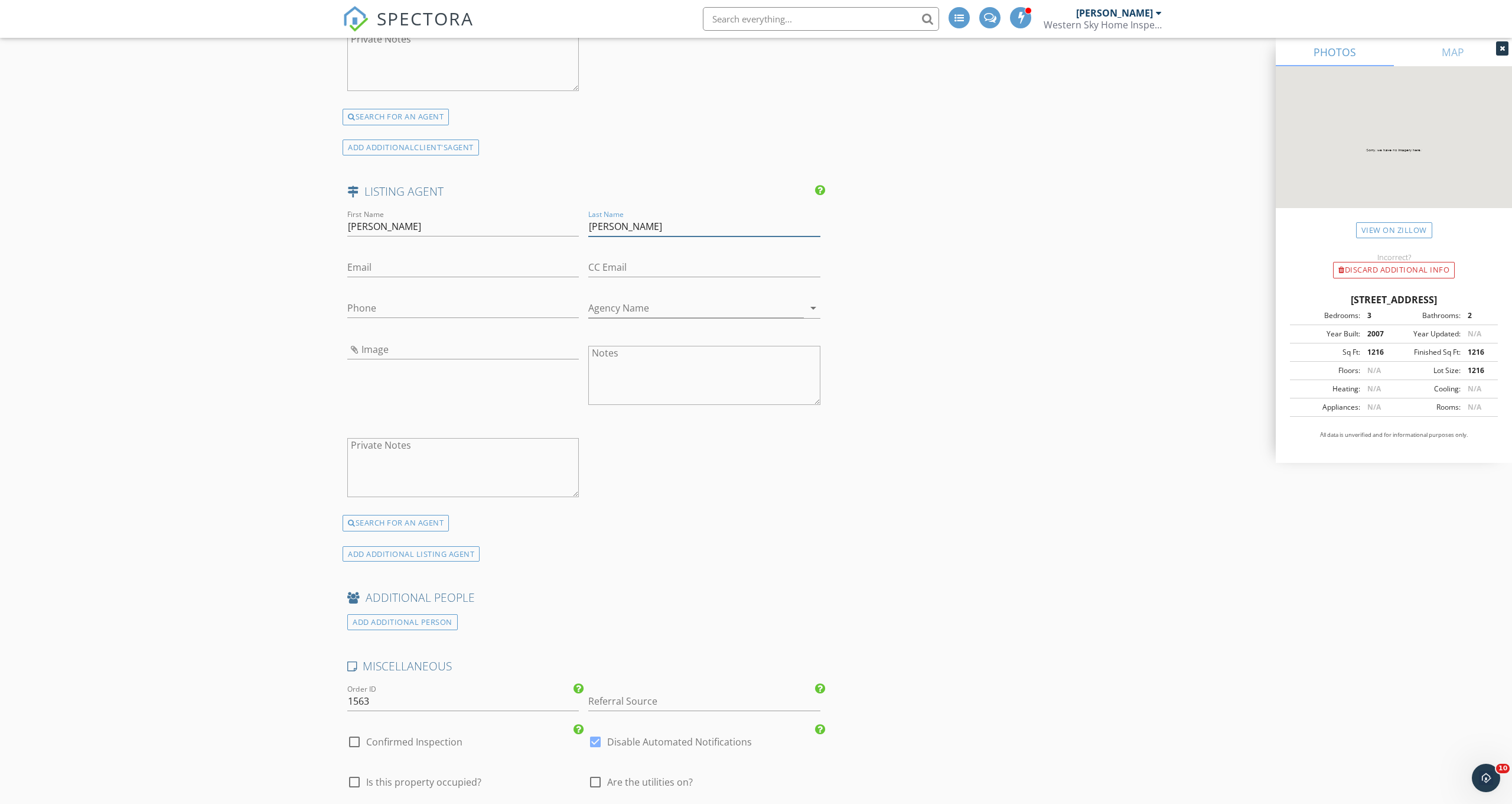
scroll to position [1601, 0]
type input "Ross"
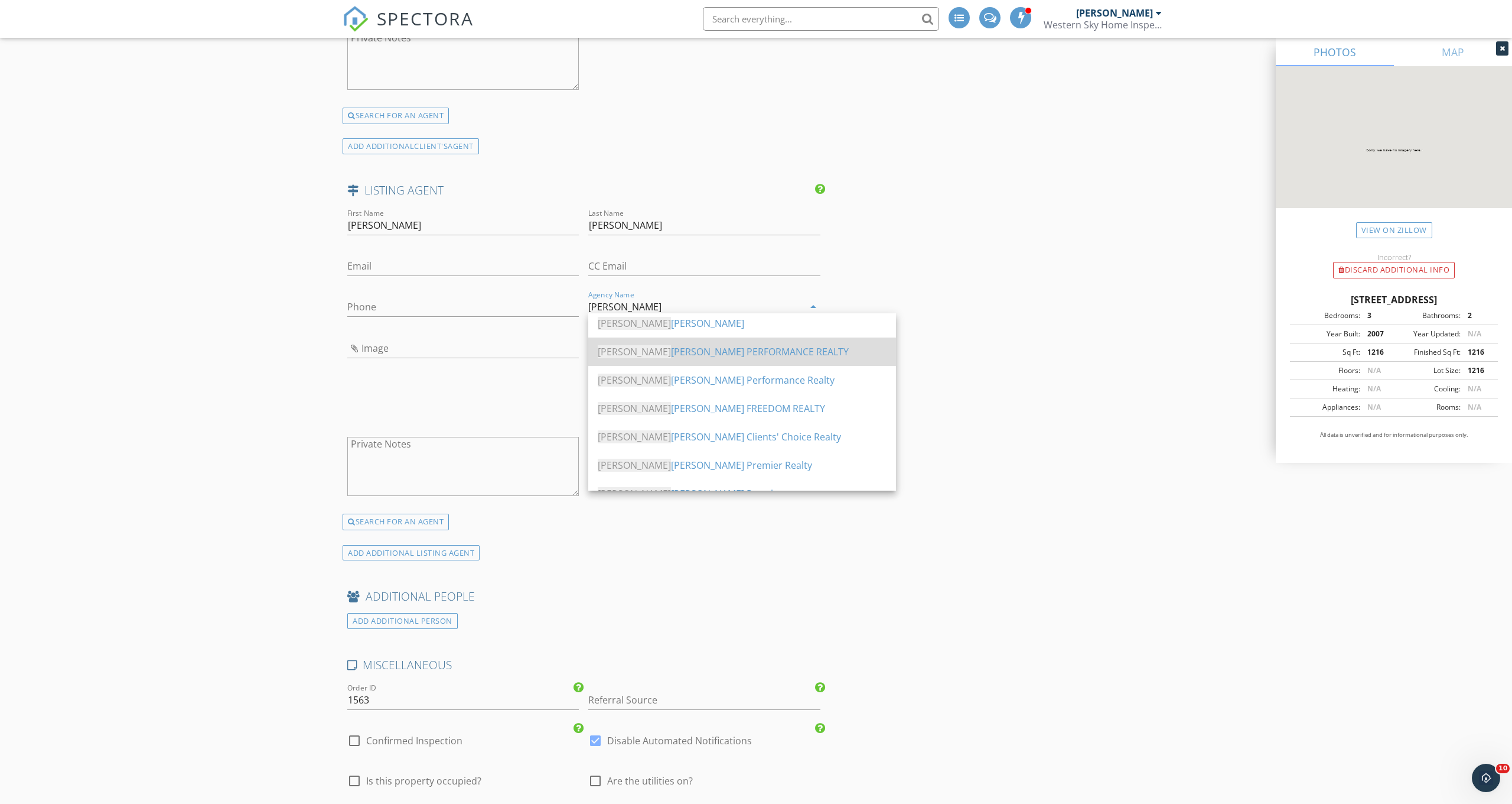
scroll to position [1601, 1]
click at [709, 382] on div "Keller Williams Performance Realty" at bounding box center [742, 379] width 289 height 14
type input "[PERSON_NAME] Performance Realty"
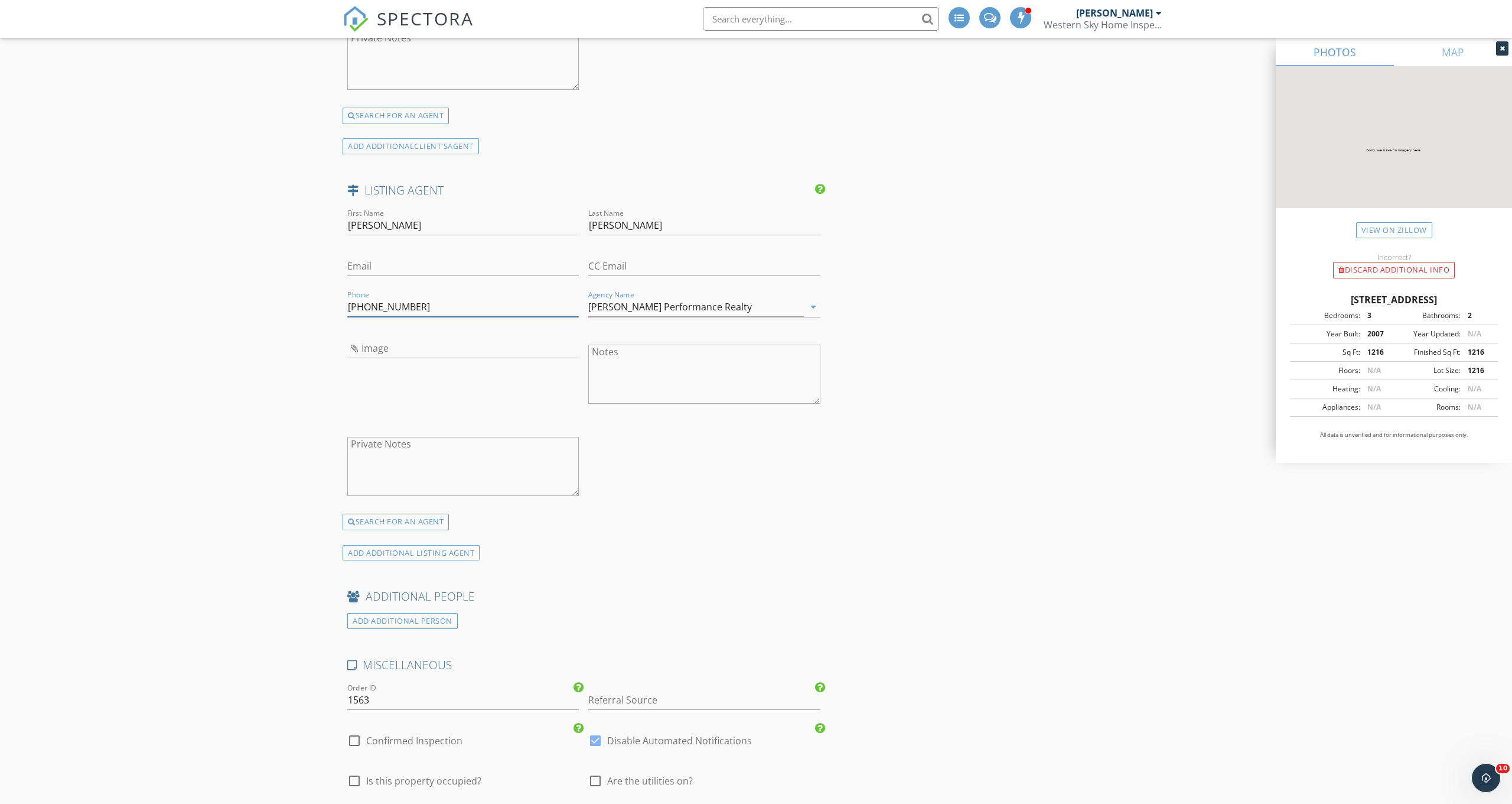
scroll to position [1601, 1]
type input "404-556-5557"
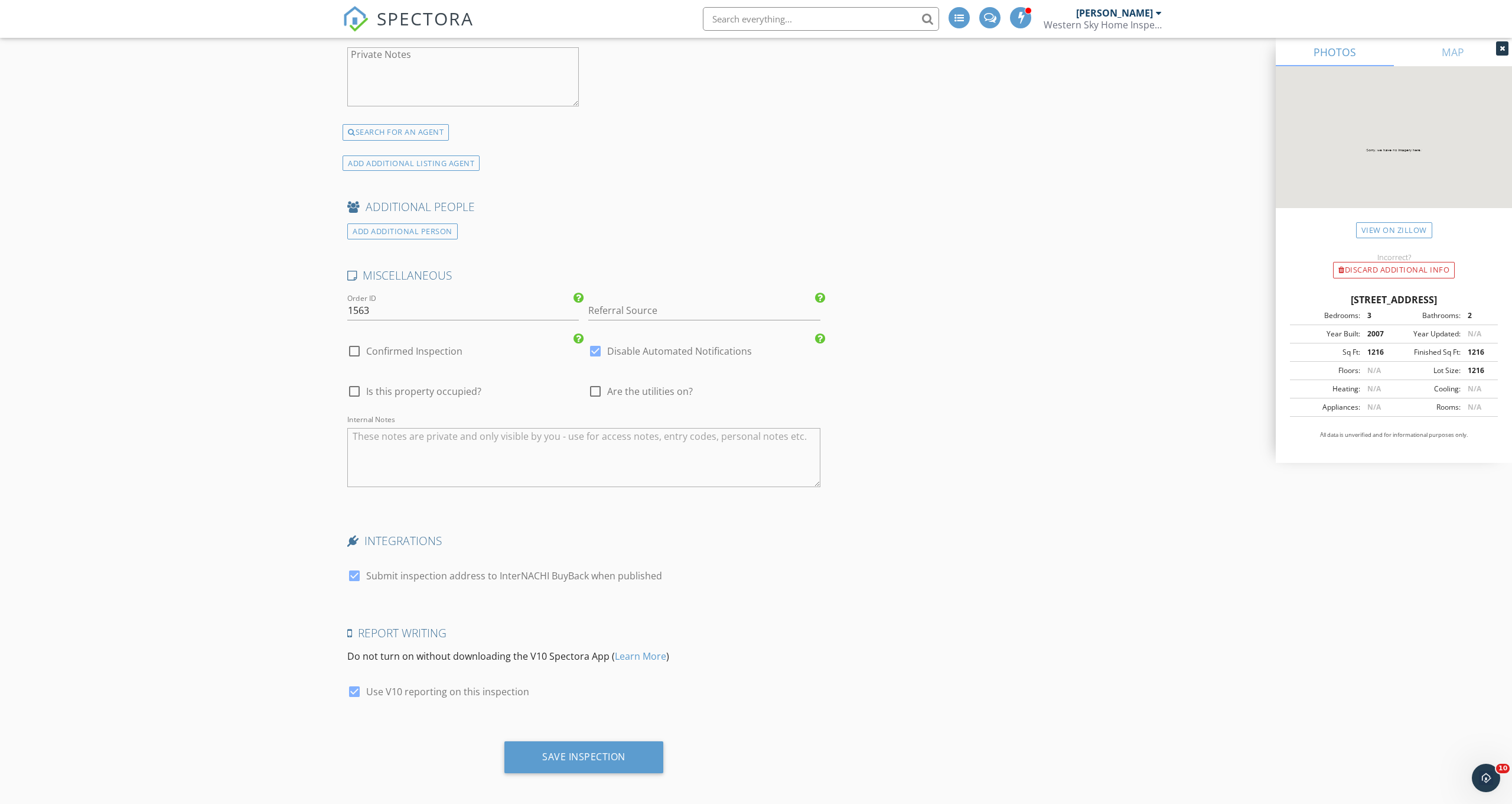
scroll to position [1990, 0]
type input "scottross@kw.com"
click at [634, 760] on div "Save Inspection" at bounding box center [584, 757] width 159 height 32
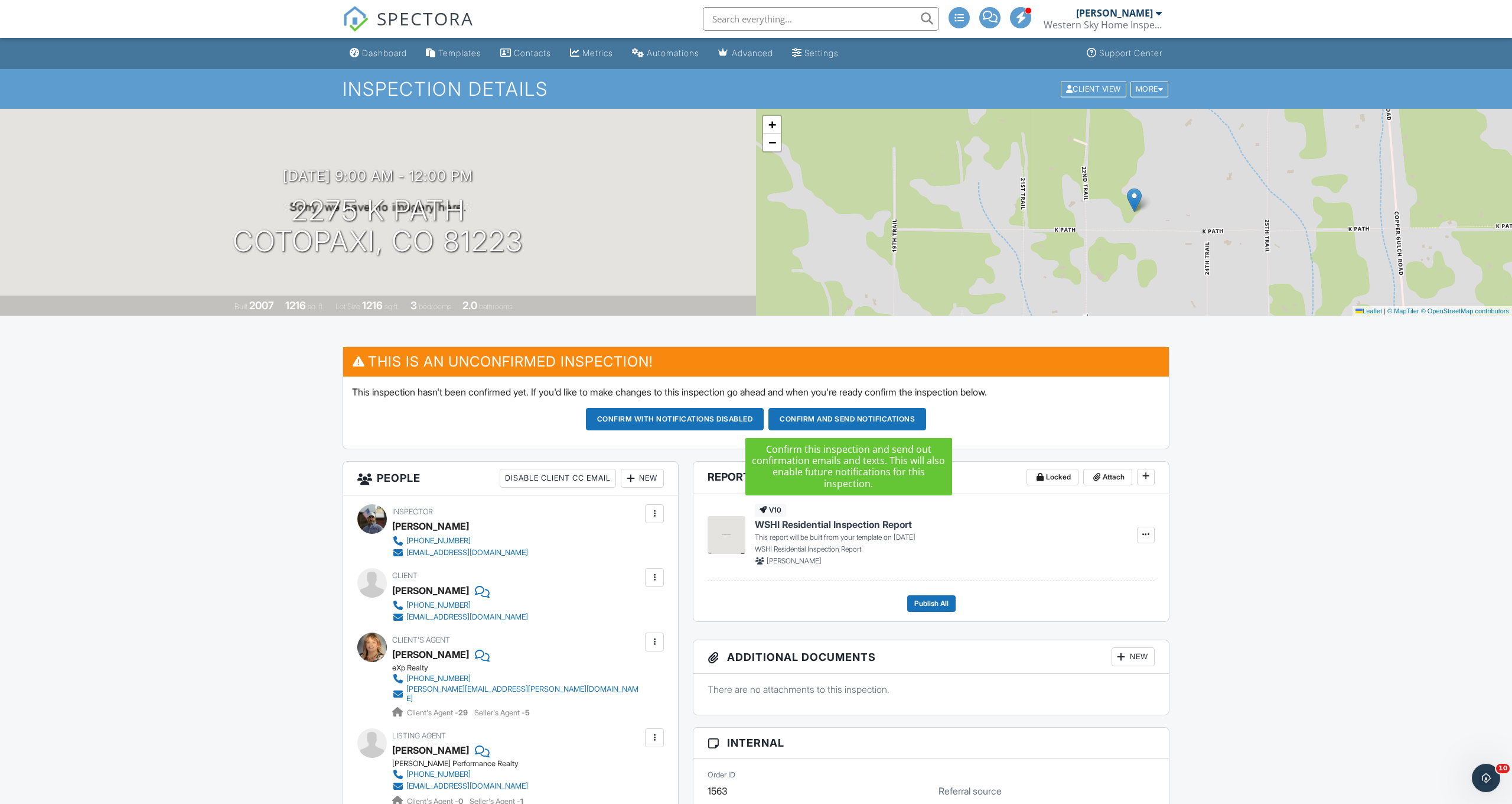
scroll to position [-1, 1]
click at [878, 423] on button "Confirm and send notifications" at bounding box center [847, 419] width 158 height 22
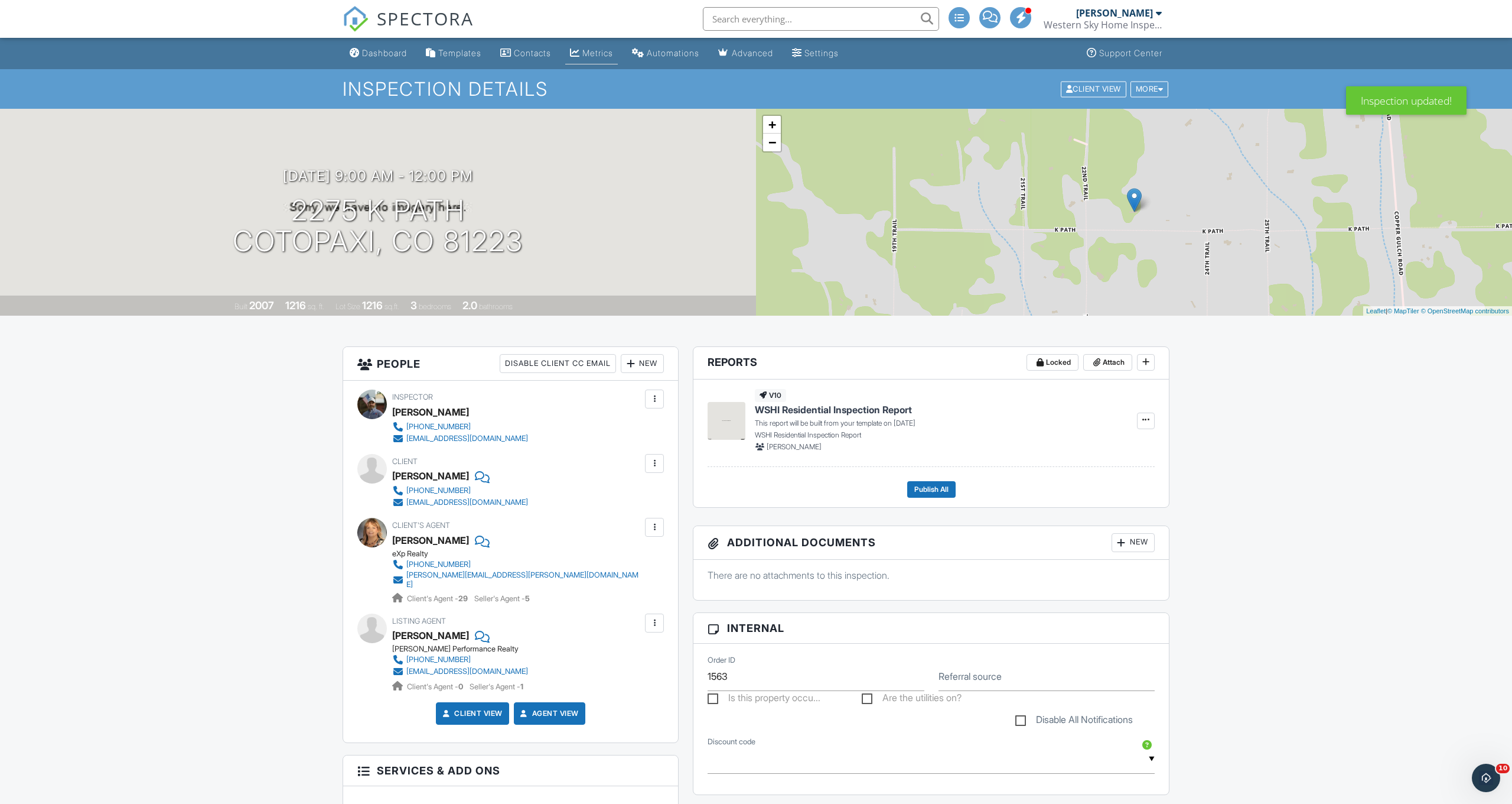
click at [592, 54] on div "Metrics" at bounding box center [597, 53] width 31 height 10
